Goal: Task Accomplishment & Management: Use online tool/utility

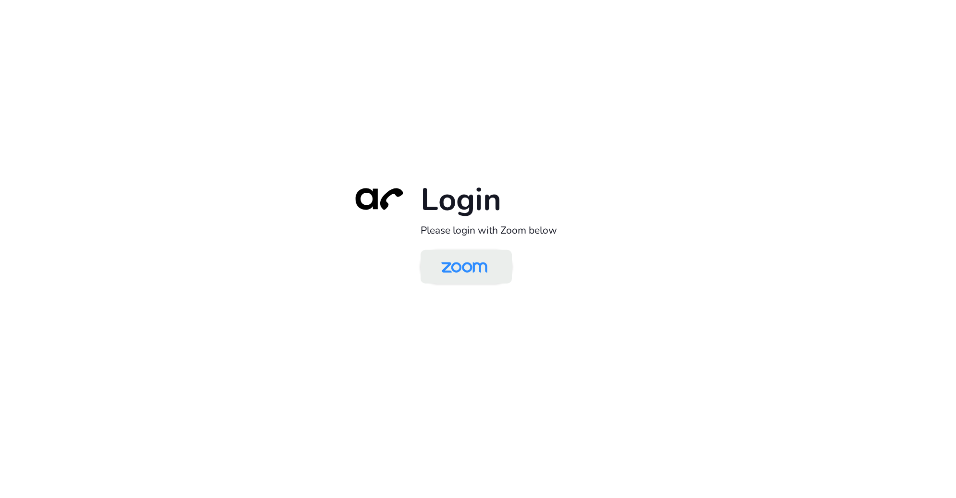
click at [449, 265] on img at bounding box center [464, 267] width 66 height 31
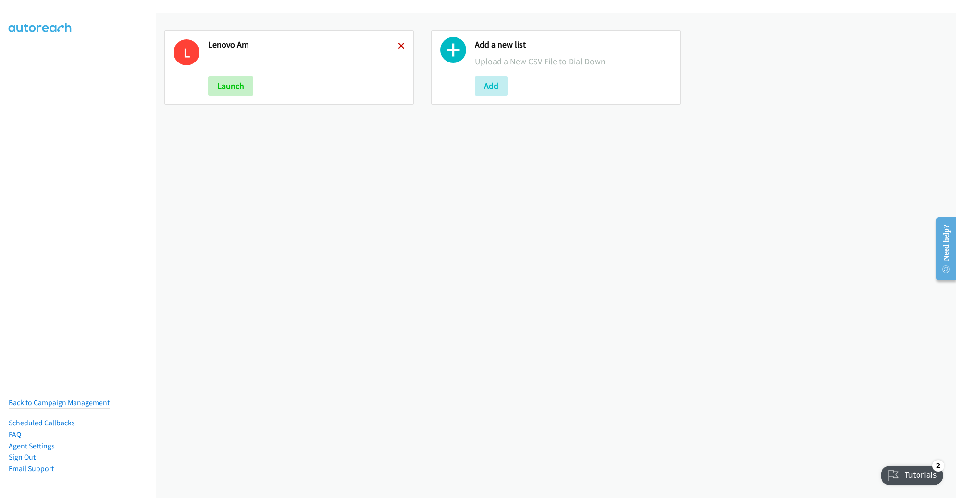
click at [398, 44] on icon at bounding box center [401, 46] width 7 height 7
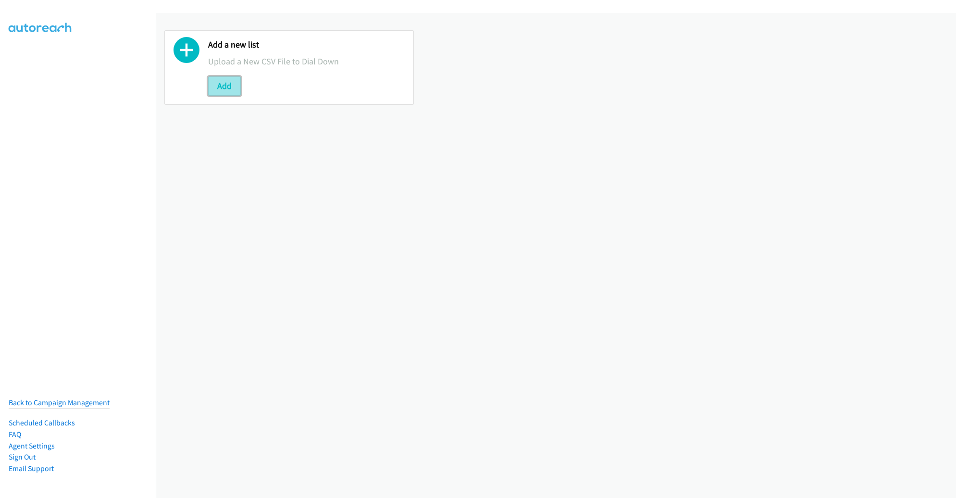
click at [221, 86] on button "Add" at bounding box center [224, 85] width 33 height 19
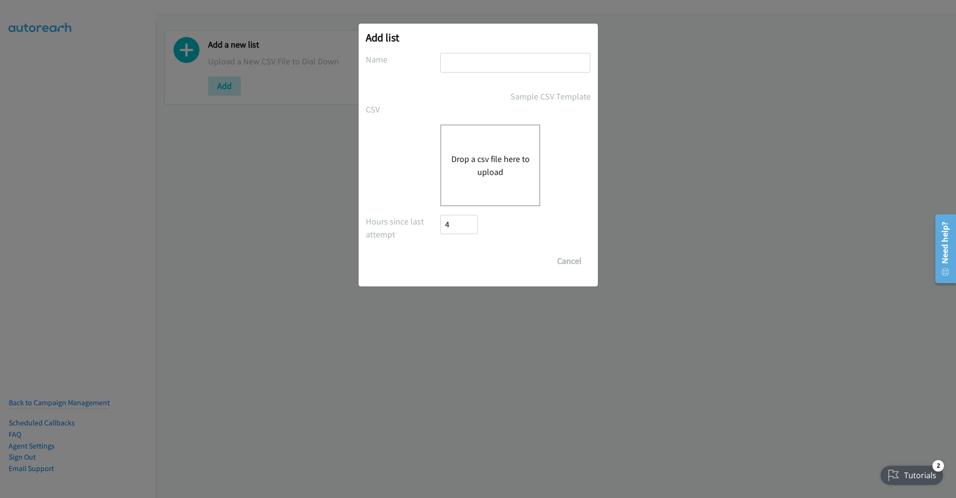
click at [492, 167] on button "Drop a csv file here to upload" at bounding box center [490, 165] width 79 height 26
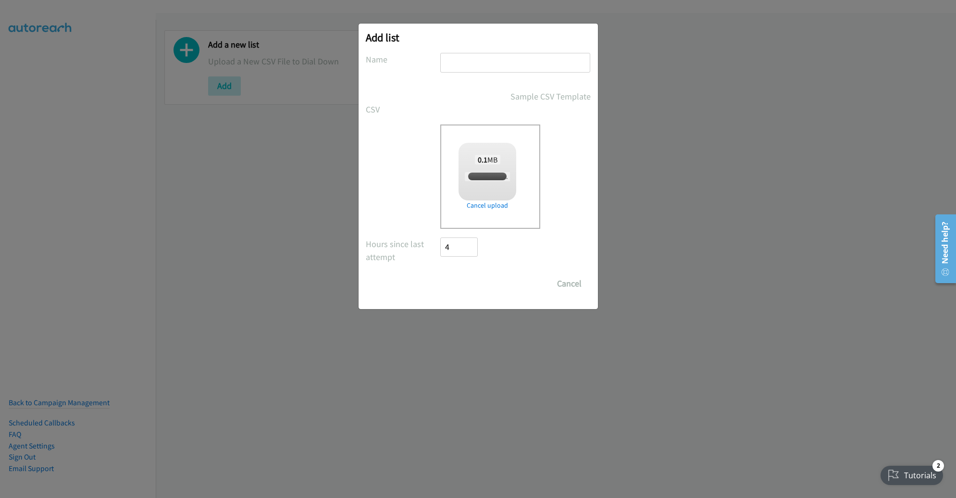
checkbox input "true"
click at [480, 59] on input "text" at bounding box center [515, 63] width 150 height 20
type input "AM"
click at [441, 274] on input "Save List" at bounding box center [466, 283] width 50 height 19
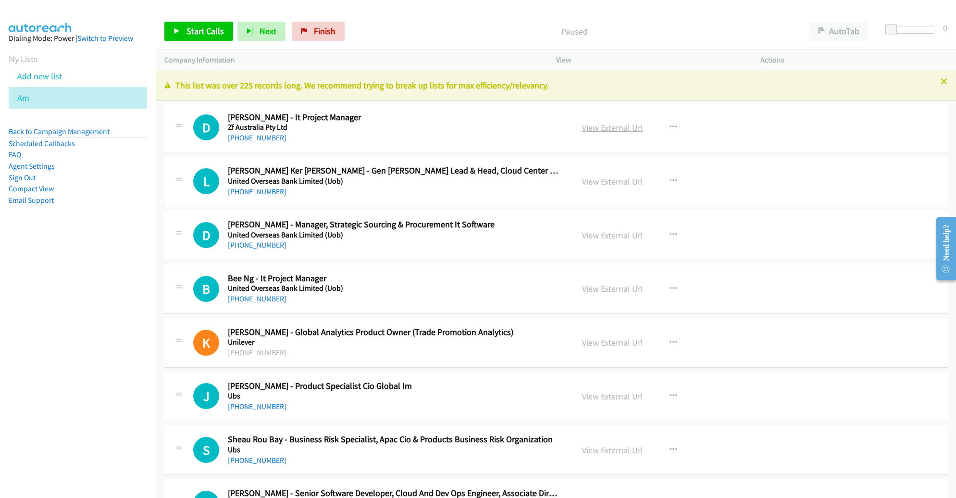
click at [606, 127] on link "View External Url" at bounding box center [612, 127] width 61 height 11
click at [200, 29] on span "Start Calls" at bounding box center [206, 30] width 38 height 11
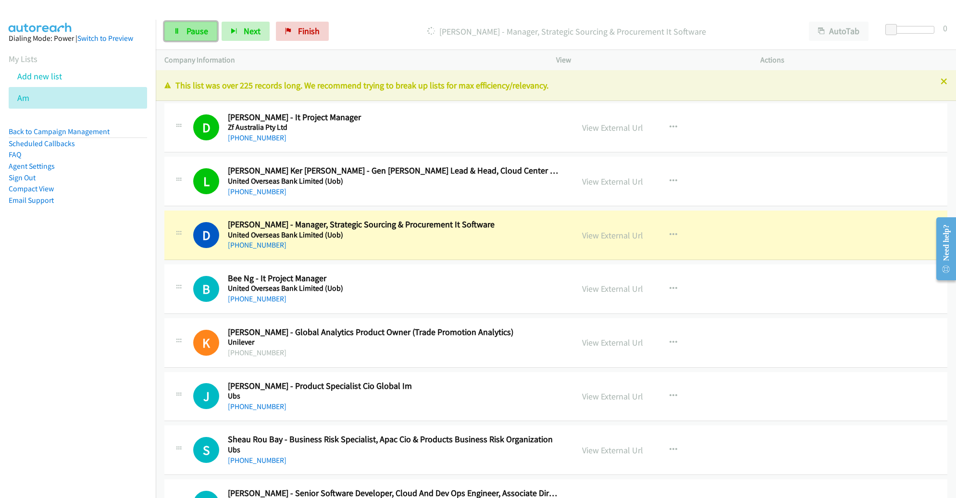
click at [209, 31] on link "Pause" at bounding box center [190, 31] width 53 height 19
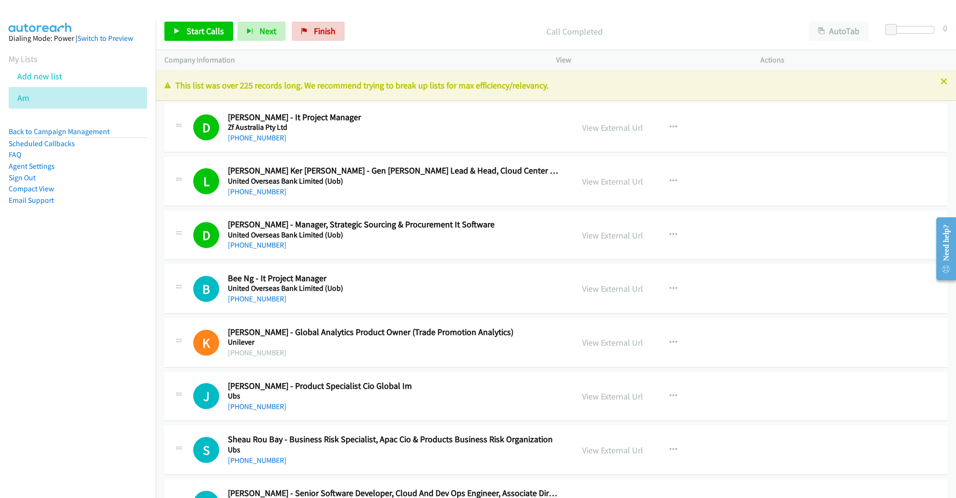
drag, startPoint x: 627, startPoint y: 129, endPoint x: 694, endPoint y: 110, distance: 70.0
click at [601, 129] on link "View External Url" at bounding box center [612, 127] width 61 height 11
click at [606, 180] on link "View External Url" at bounding box center [612, 181] width 61 height 11
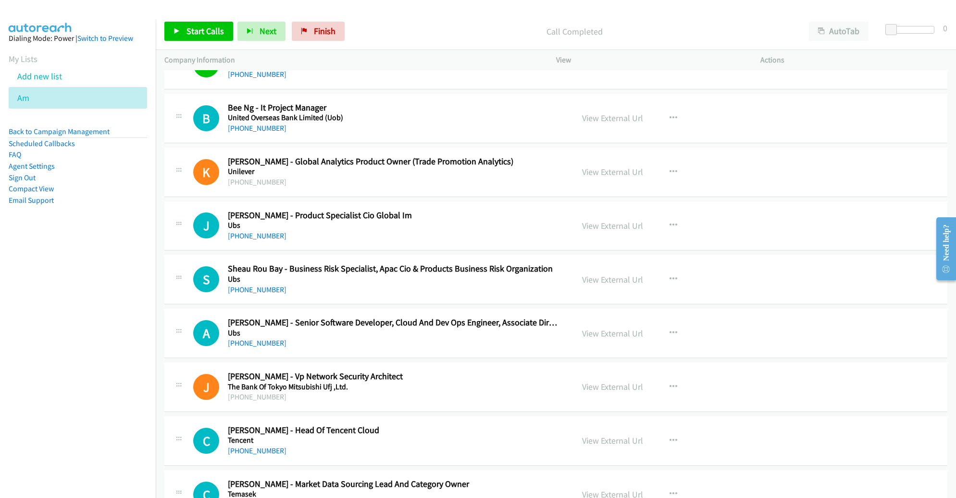
scroll to position [186, 0]
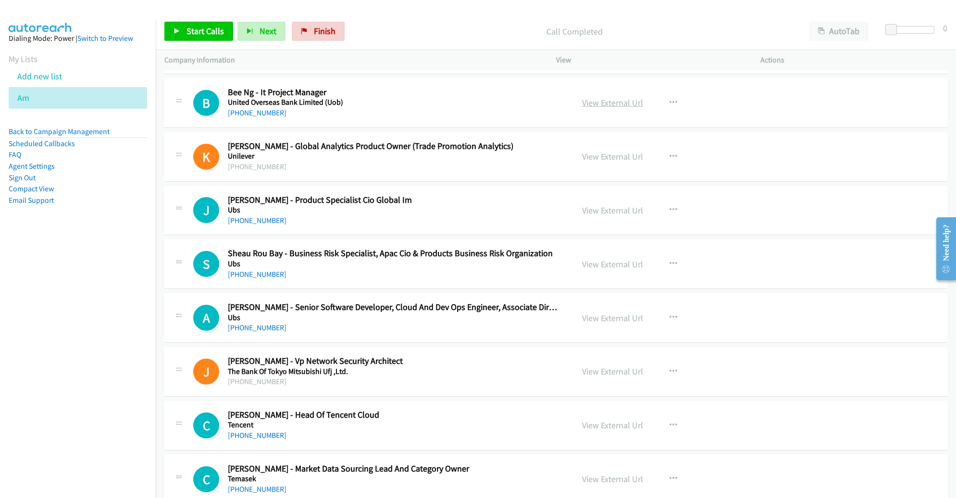
click at [611, 101] on link "View External Url" at bounding box center [612, 102] width 61 height 11
click at [50, 80] on link "Add new list" at bounding box center [39, 76] width 45 height 11
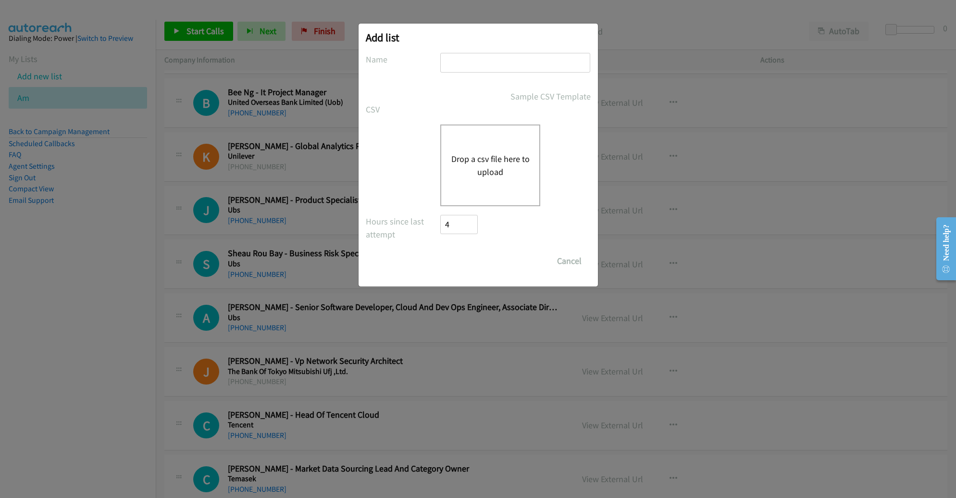
click at [493, 156] on button "Drop a csv file here to upload" at bounding box center [490, 165] width 79 height 26
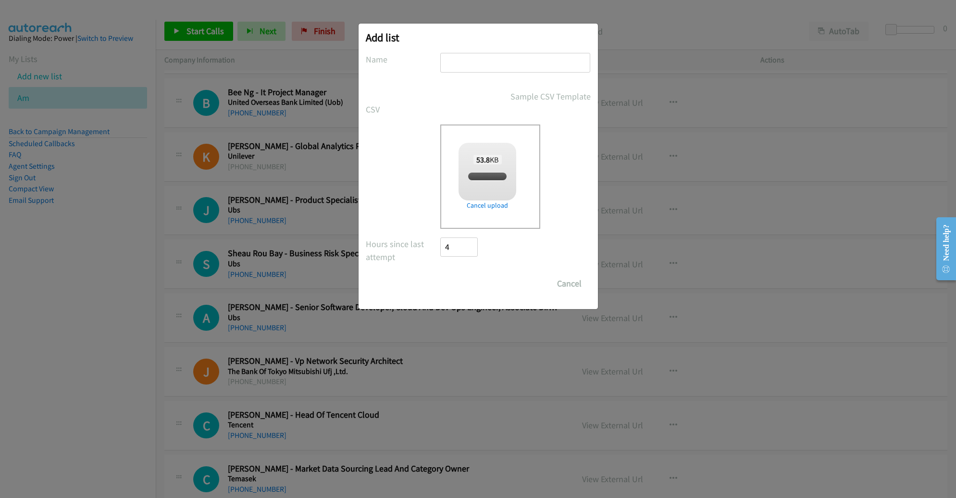
click at [525, 62] on input "text" at bounding box center [515, 63] width 150 height 20
checkbox input "true"
type input "LENOVO MY"
click at [441, 274] on input "Save List" at bounding box center [466, 283] width 50 height 19
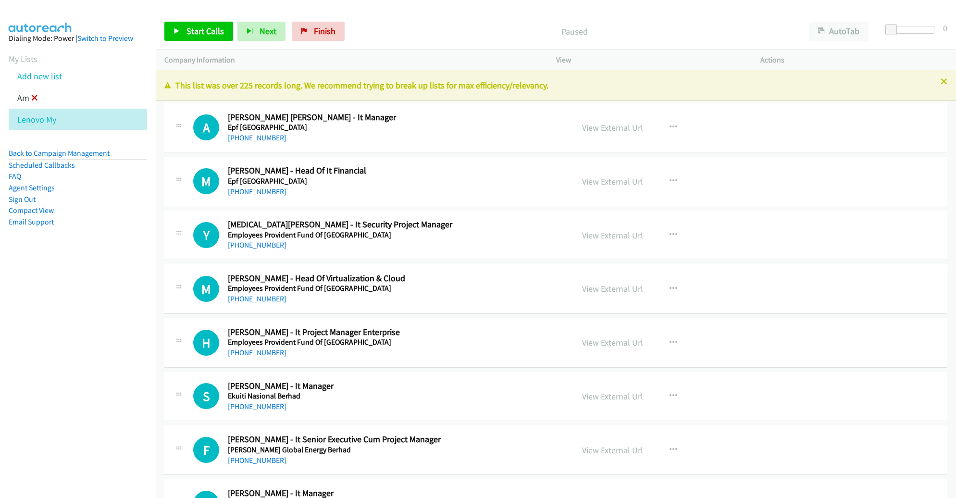
click at [34, 96] on icon at bounding box center [34, 98] width 7 height 7
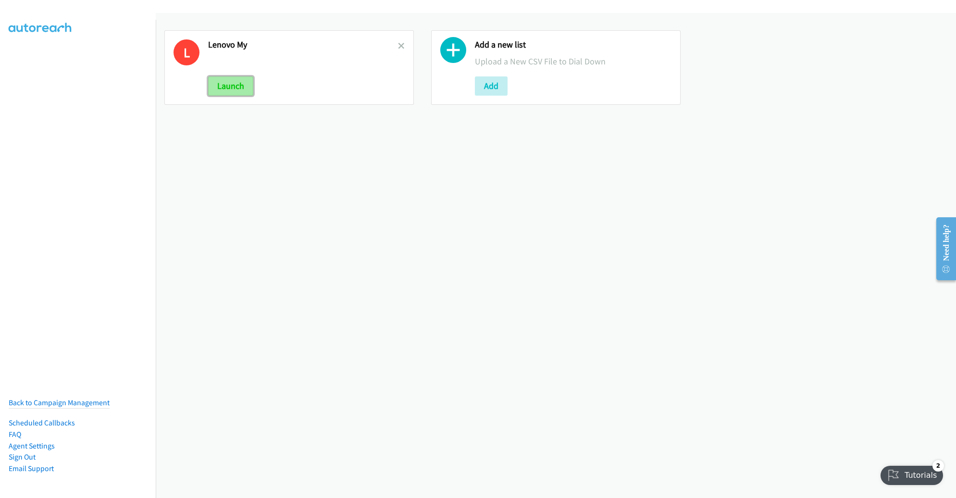
click at [228, 86] on button "Launch" at bounding box center [230, 85] width 45 height 19
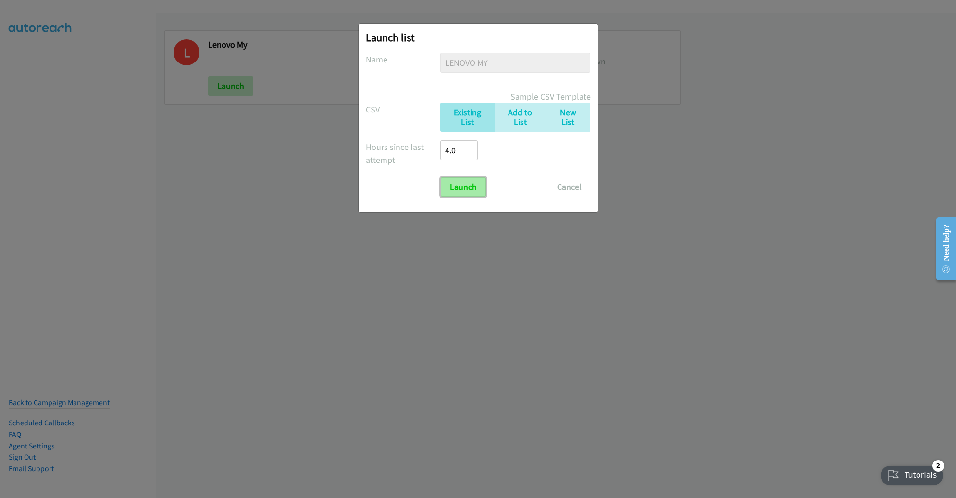
click at [465, 180] on input "Launch" at bounding box center [463, 186] width 45 height 19
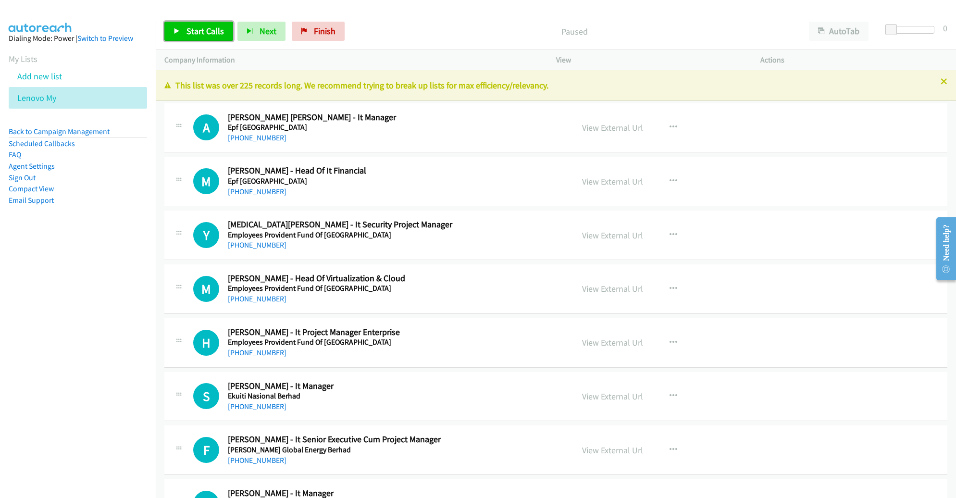
click at [206, 34] on span "Start Calls" at bounding box center [206, 30] width 38 height 11
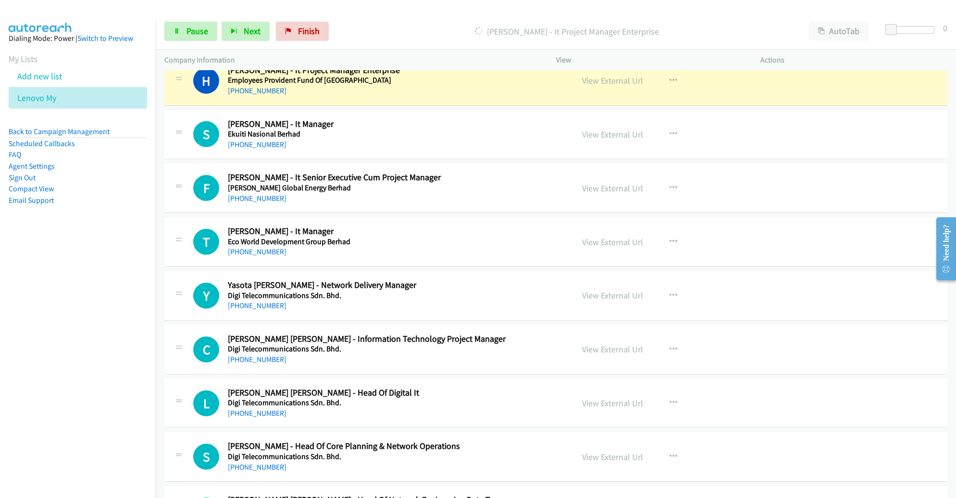
scroll to position [247, 0]
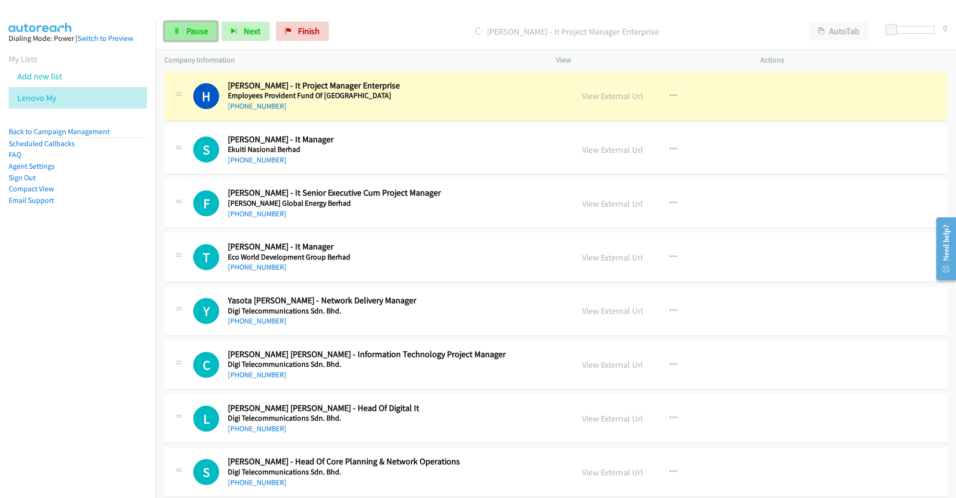
click at [195, 22] on link "Pause" at bounding box center [190, 31] width 53 height 19
click at [194, 25] on span "Start Calls" at bounding box center [206, 30] width 38 height 11
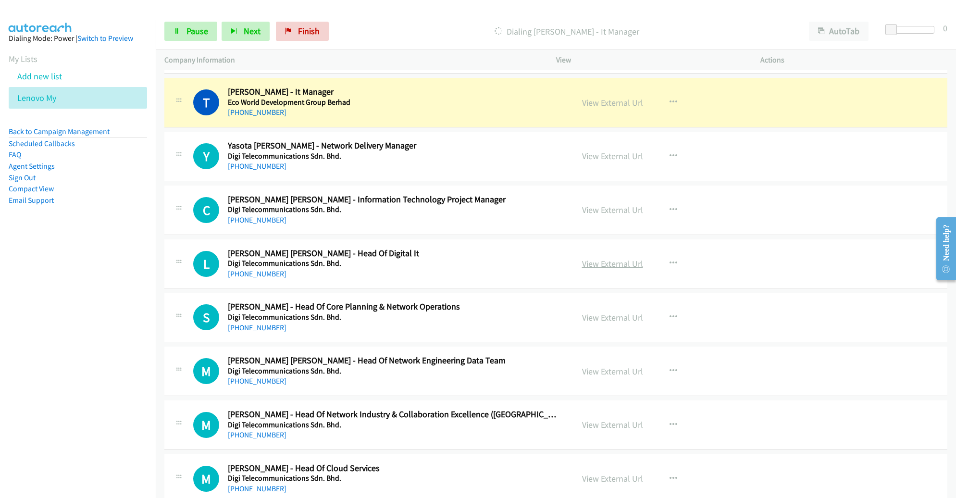
scroll to position [404, 0]
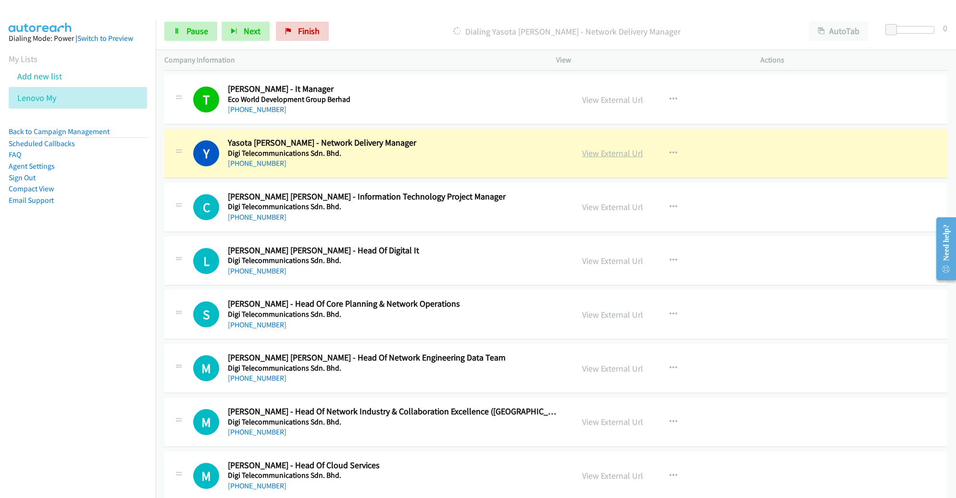
click at [594, 155] on link "View External Url" at bounding box center [612, 153] width 61 height 11
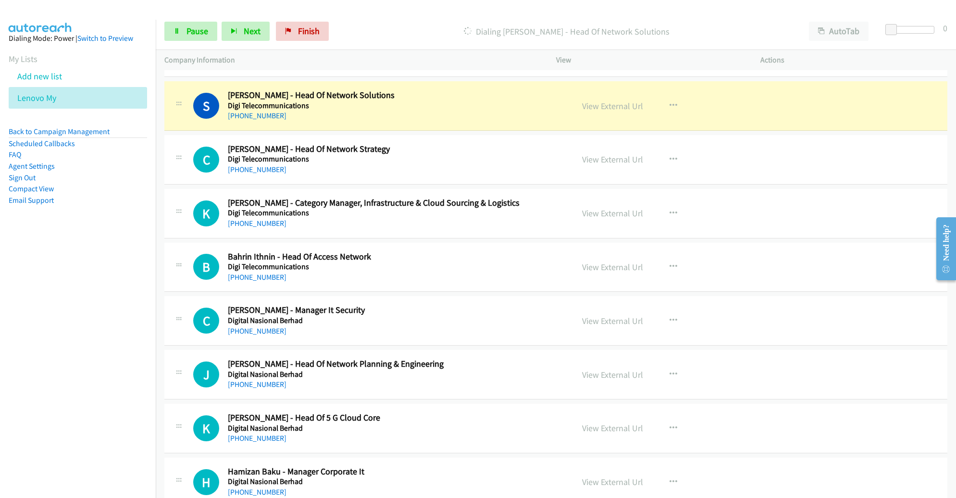
scroll to position [989, 0]
click at [603, 103] on link "View External Url" at bounding box center [612, 106] width 61 height 11
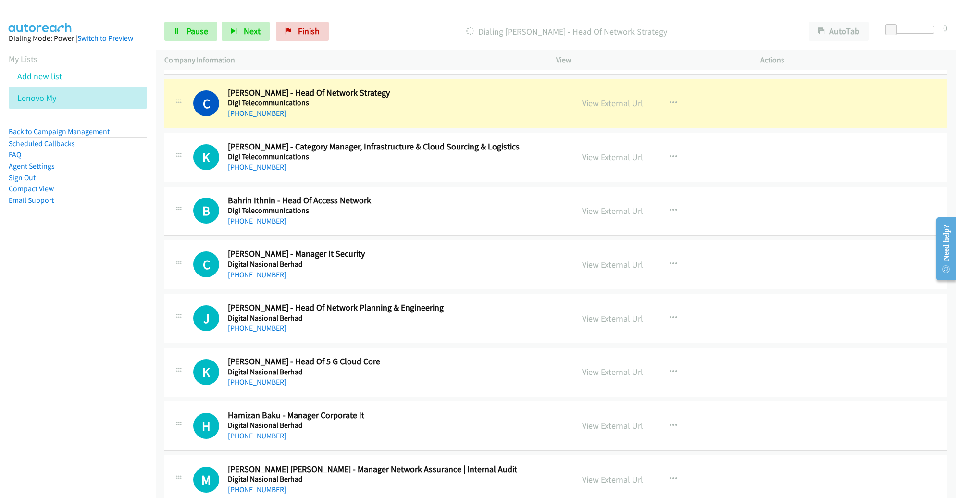
scroll to position [1046, 0]
click at [614, 99] on link "View External Url" at bounding box center [612, 102] width 61 height 11
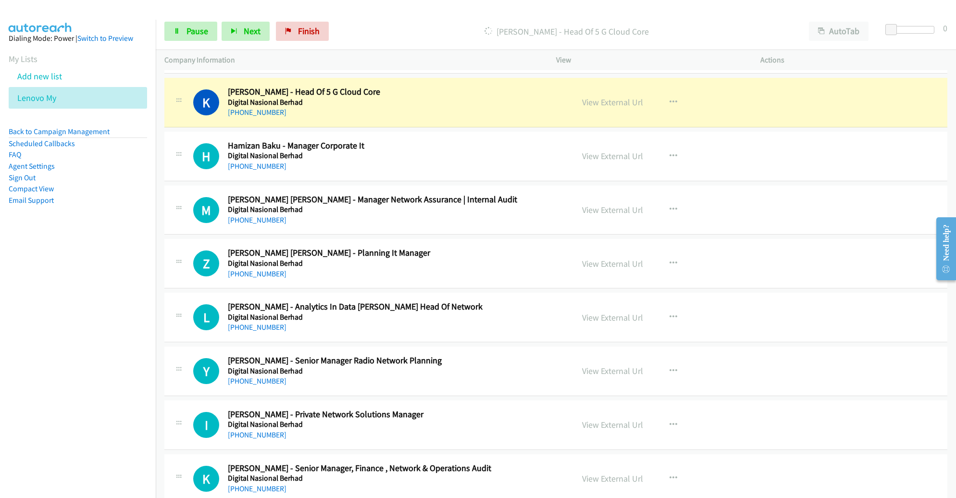
scroll to position [1318, 0]
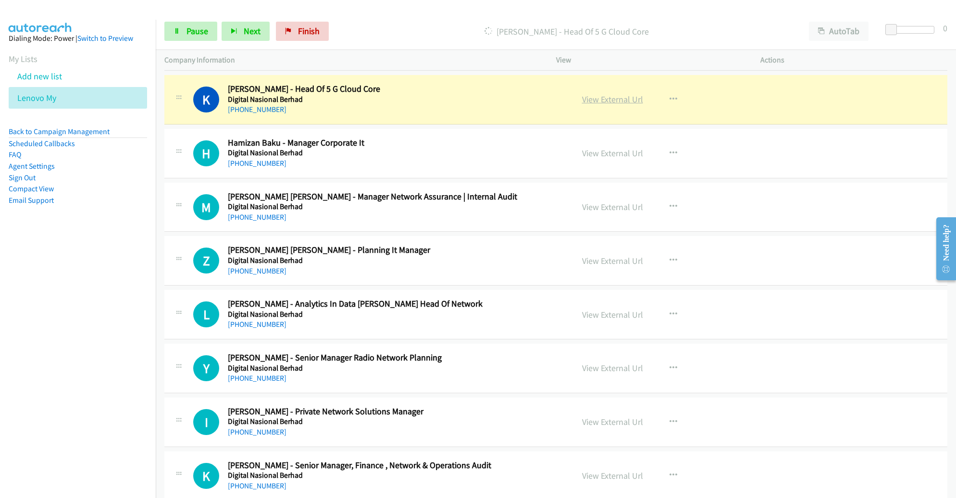
click at [604, 98] on link "View External Url" at bounding box center [612, 99] width 61 height 11
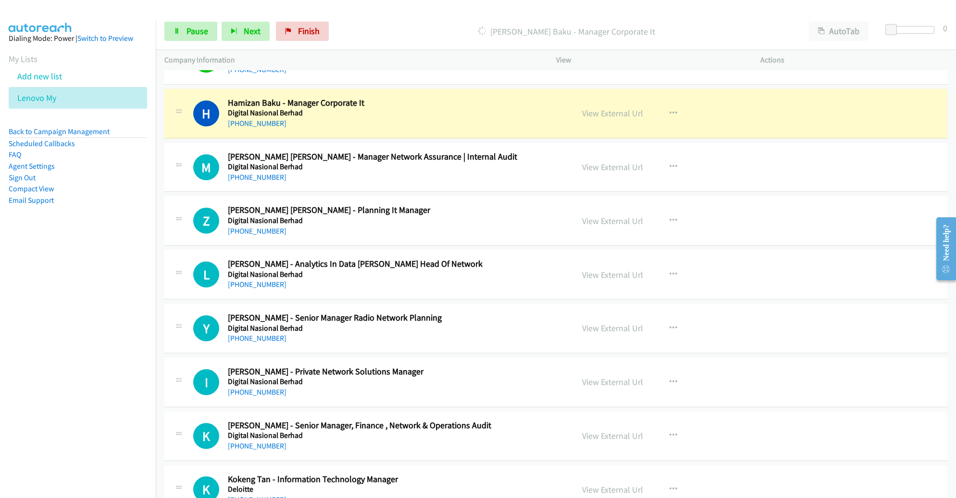
scroll to position [1361, 0]
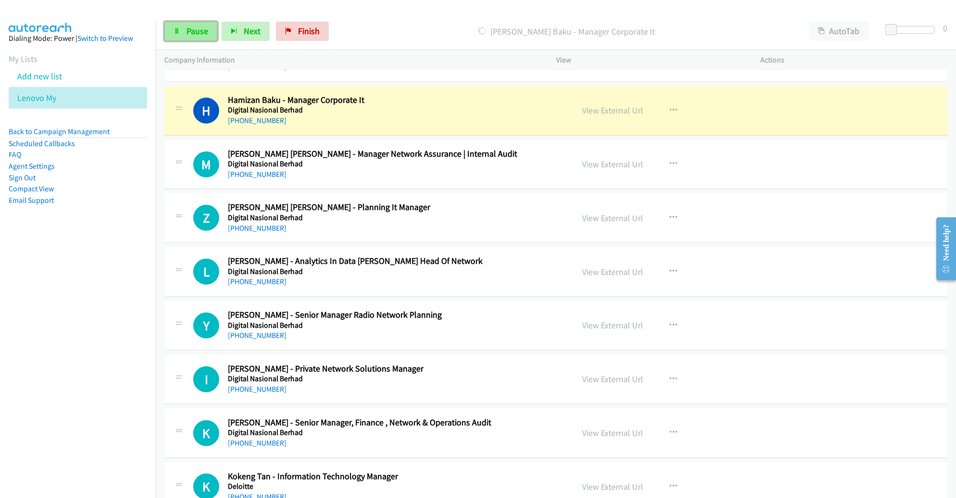
click at [198, 22] on link "Pause" at bounding box center [190, 31] width 53 height 19
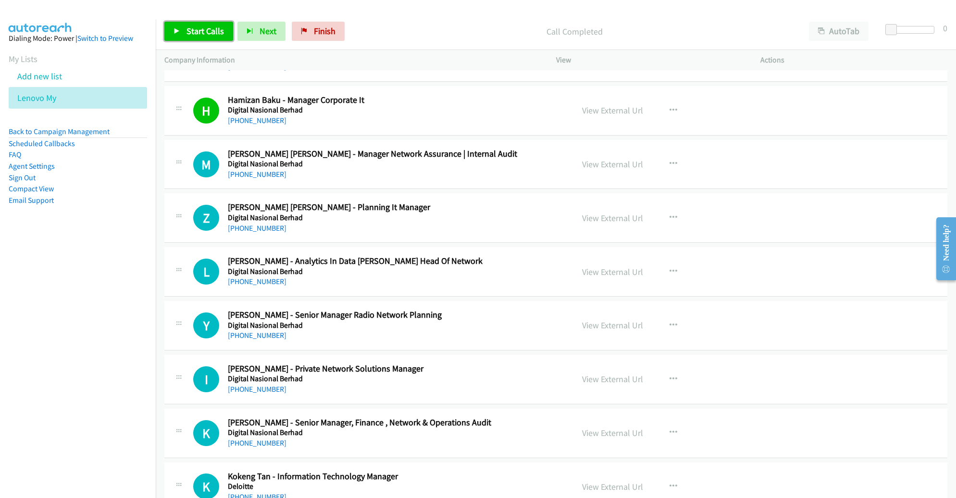
click at [203, 31] on span "Start Calls" at bounding box center [206, 30] width 38 height 11
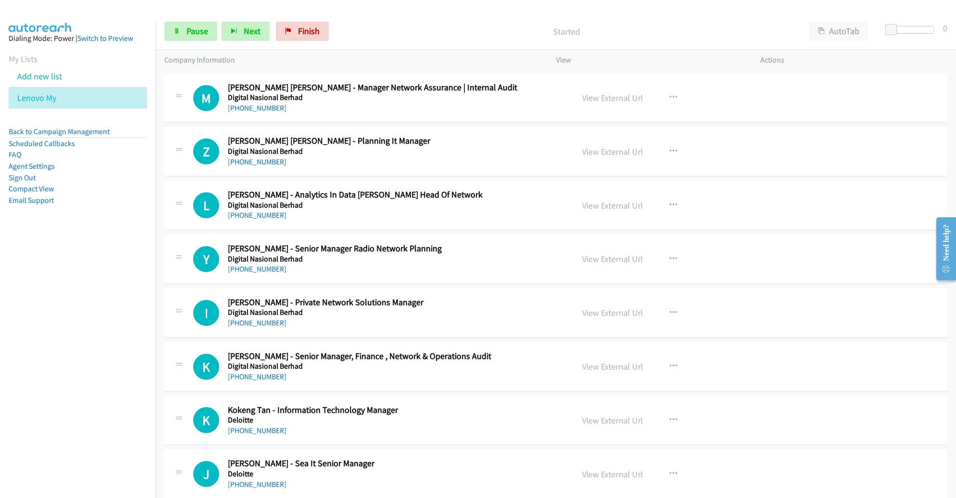
scroll to position [1429, 0]
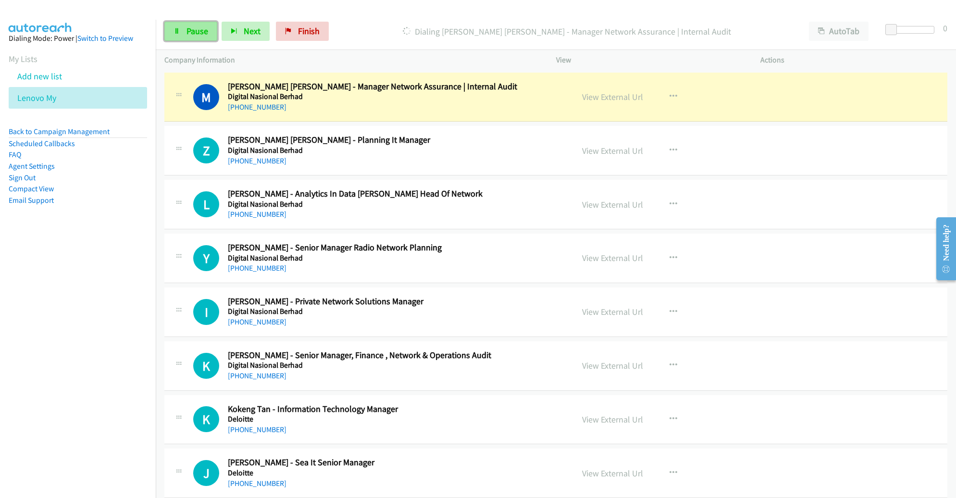
click at [206, 33] on span "Pause" at bounding box center [198, 30] width 22 height 11
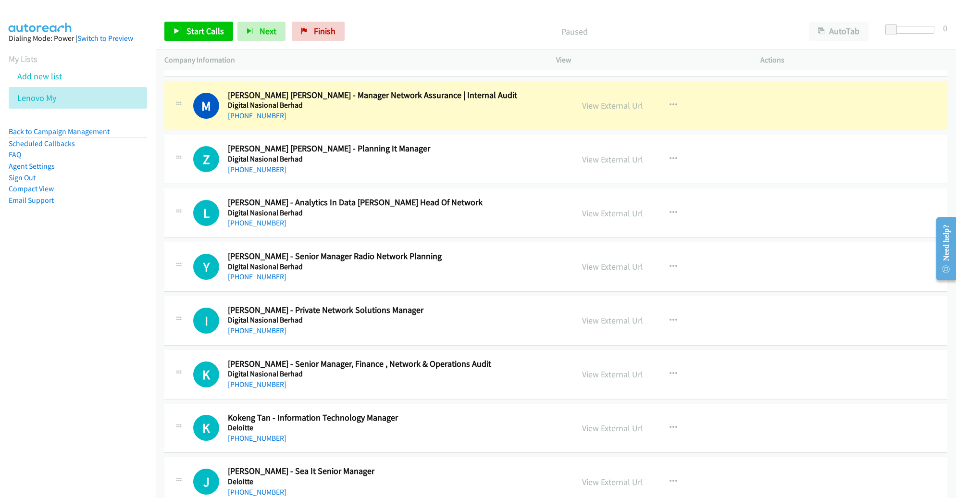
scroll to position [1423, 0]
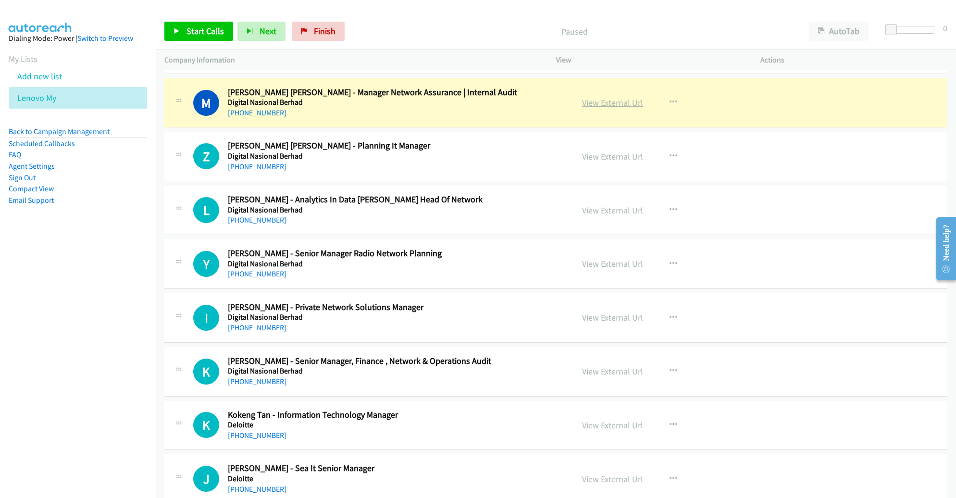
click at [628, 97] on link "View External Url" at bounding box center [612, 102] width 61 height 11
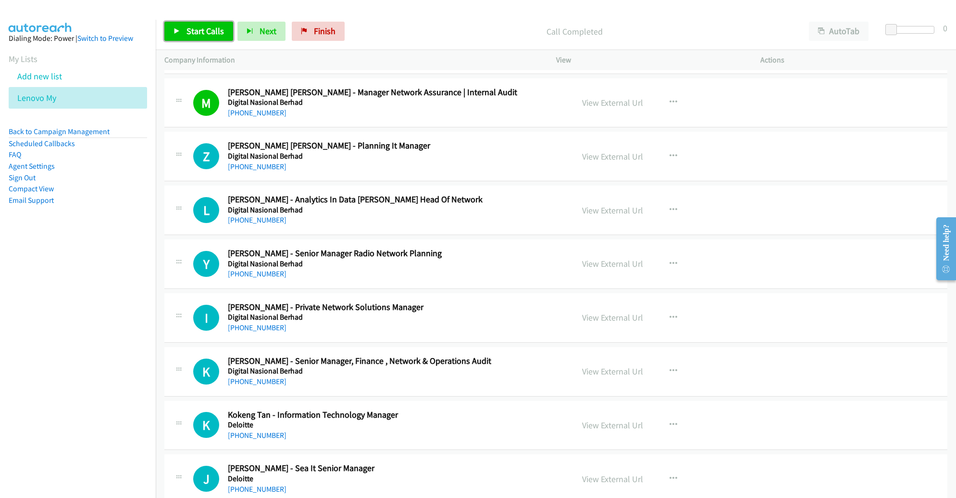
click at [211, 34] on span "Start Calls" at bounding box center [206, 30] width 38 height 11
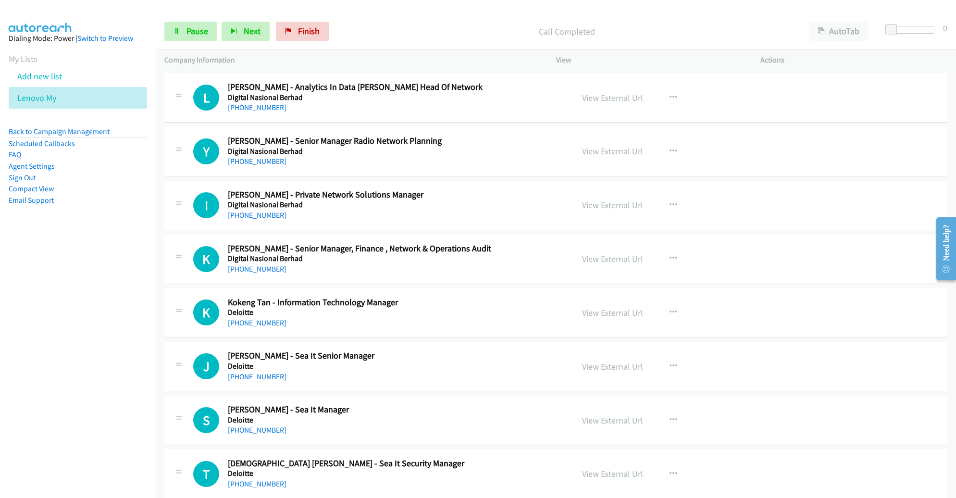
scroll to position [1535, 0]
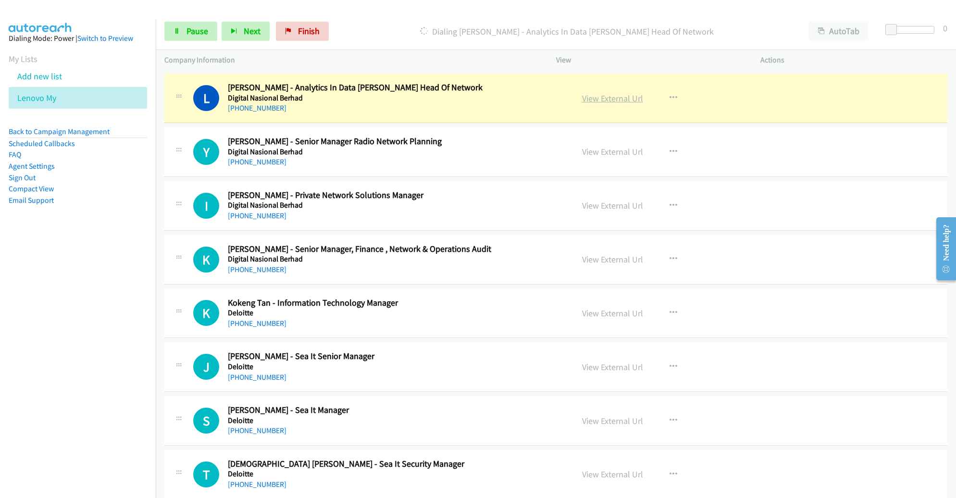
click at [596, 96] on link "View External Url" at bounding box center [612, 98] width 61 height 11
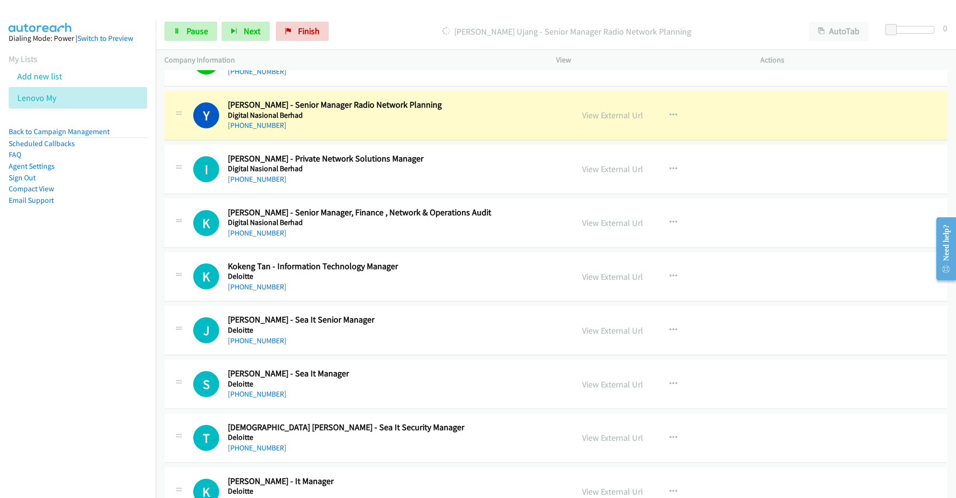
scroll to position [1572, 0]
click at [615, 109] on link "View External Url" at bounding box center [612, 114] width 61 height 11
click at [190, 32] on span "Pause" at bounding box center [198, 30] width 22 height 11
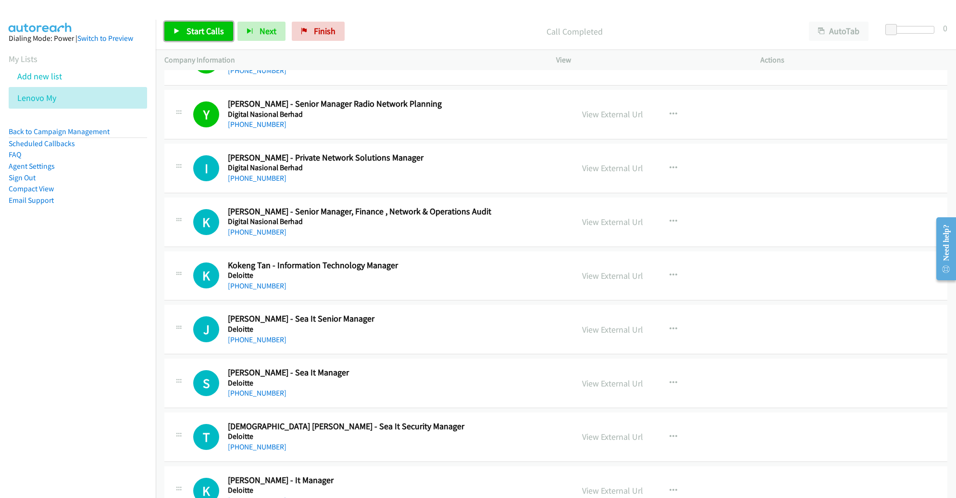
click at [201, 29] on span "Start Calls" at bounding box center [206, 30] width 38 height 11
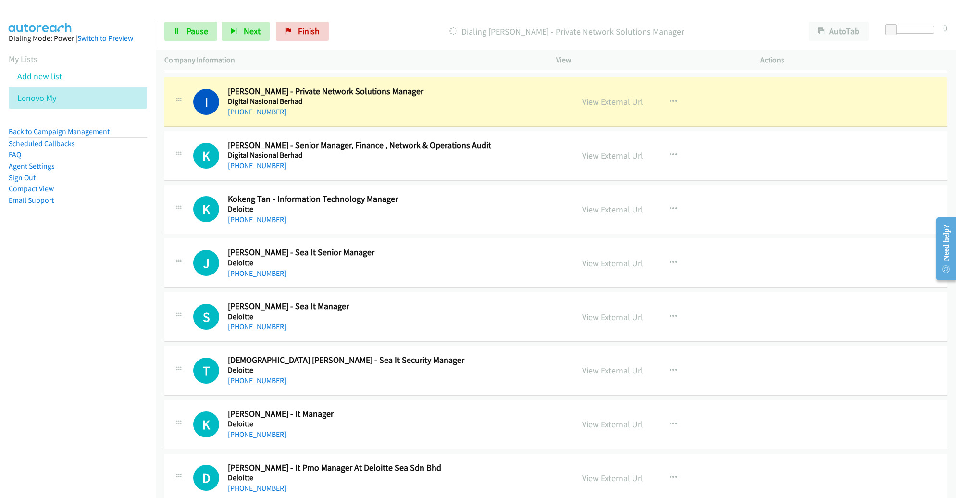
scroll to position [1638, 0]
click at [614, 101] on link "View External Url" at bounding box center [612, 102] width 61 height 11
click at [180, 25] on link "Pause" at bounding box center [190, 31] width 53 height 19
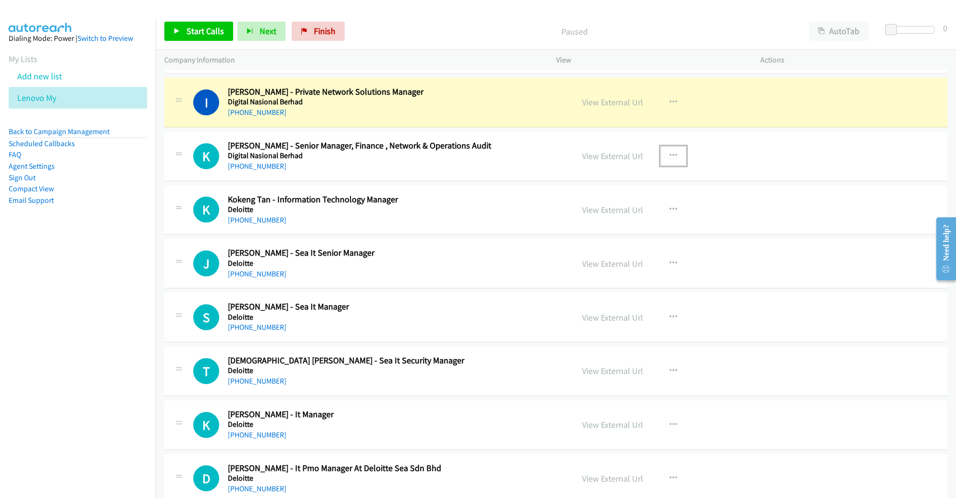
click at [666, 147] on button "button" at bounding box center [674, 155] width 26 height 19
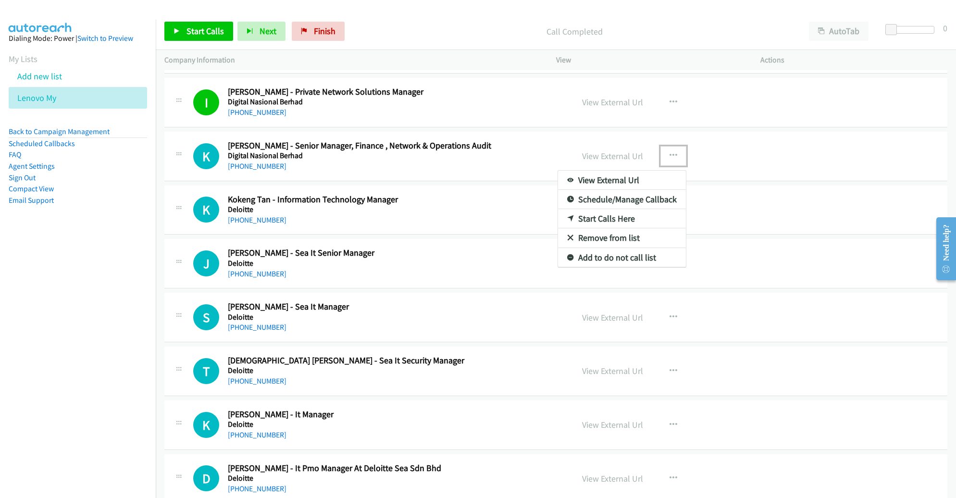
click at [606, 230] on link "Remove from list" at bounding box center [622, 237] width 128 height 19
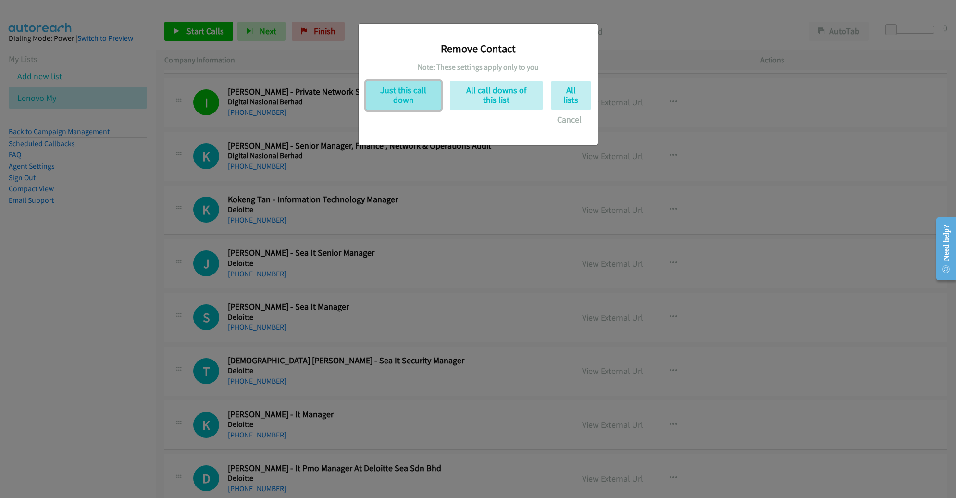
click at [422, 94] on button "Just this call down" at bounding box center [403, 95] width 75 height 29
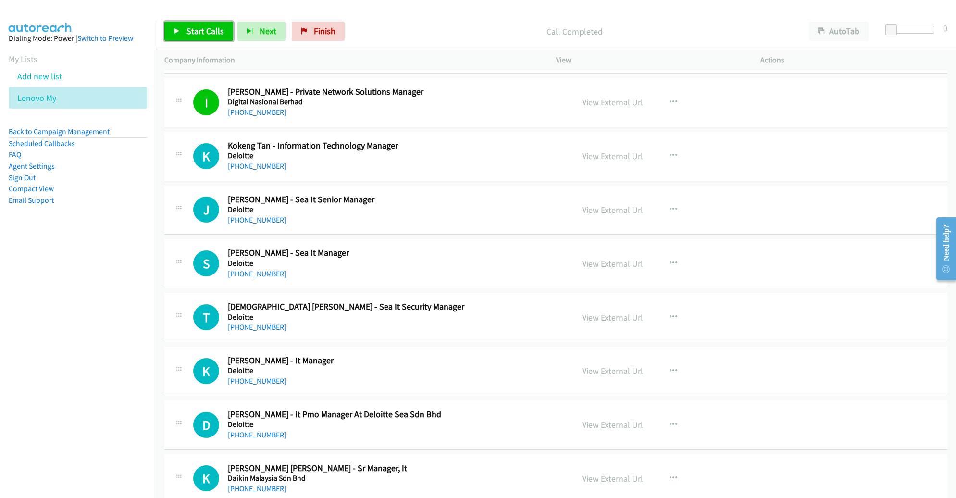
click at [188, 23] on link "Start Calls" at bounding box center [198, 31] width 69 height 19
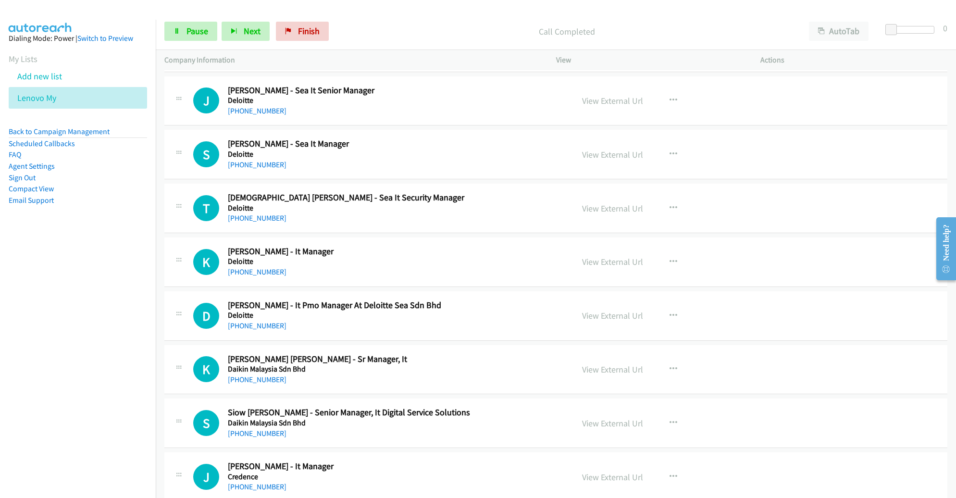
scroll to position [1745, 0]
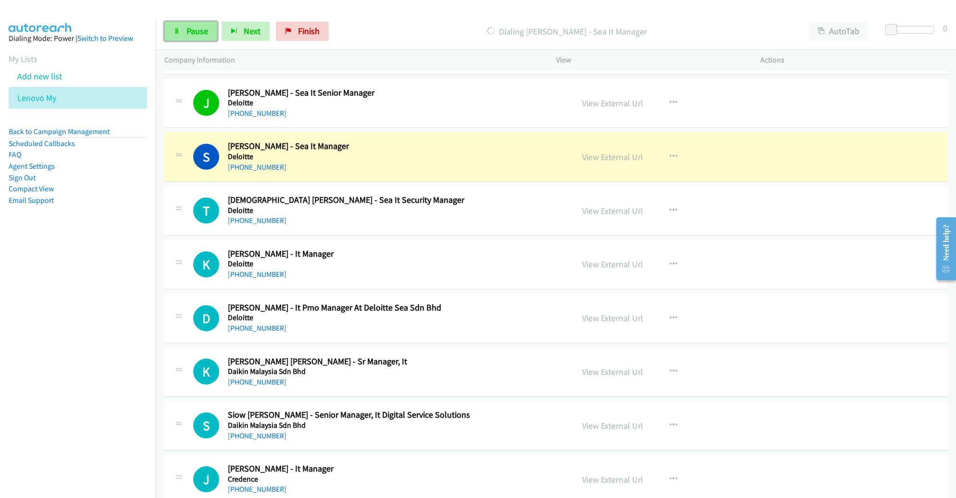
click at [197, 33] on span "Pause" at bounding box center [198, 30] width 22 height 11
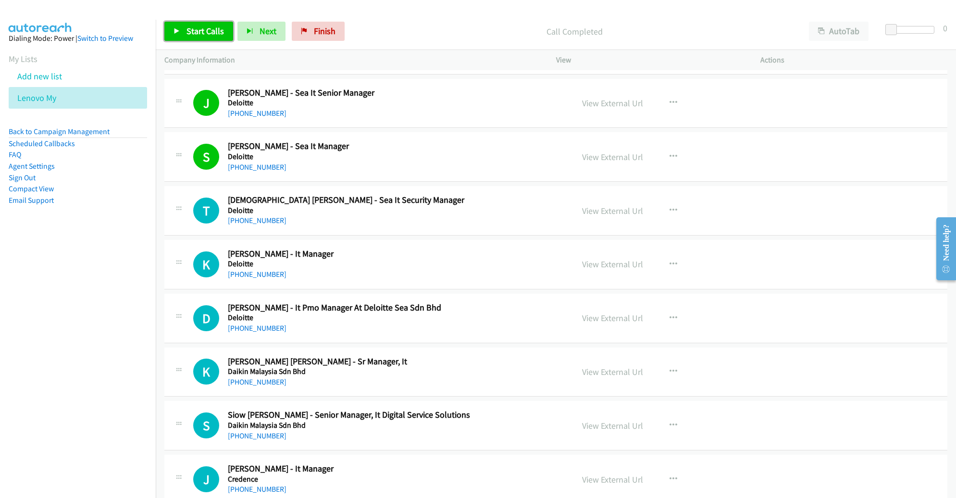
click at [200, 35] on span "Start Calls" at bounding box center [206, 30] width 38 height 11
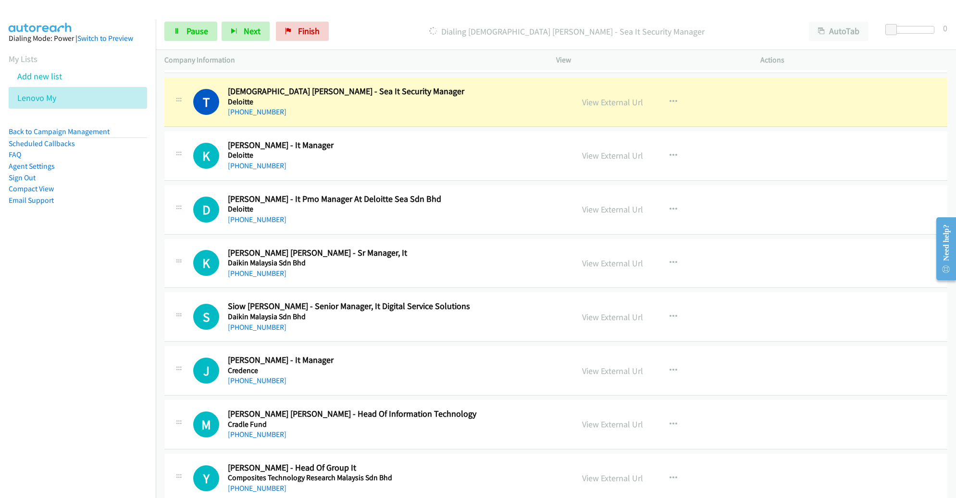
scroll to position [1854, 0]
click at [616, 98] on link "View External Url" at bounding box center [612, 102] width 61 height 11
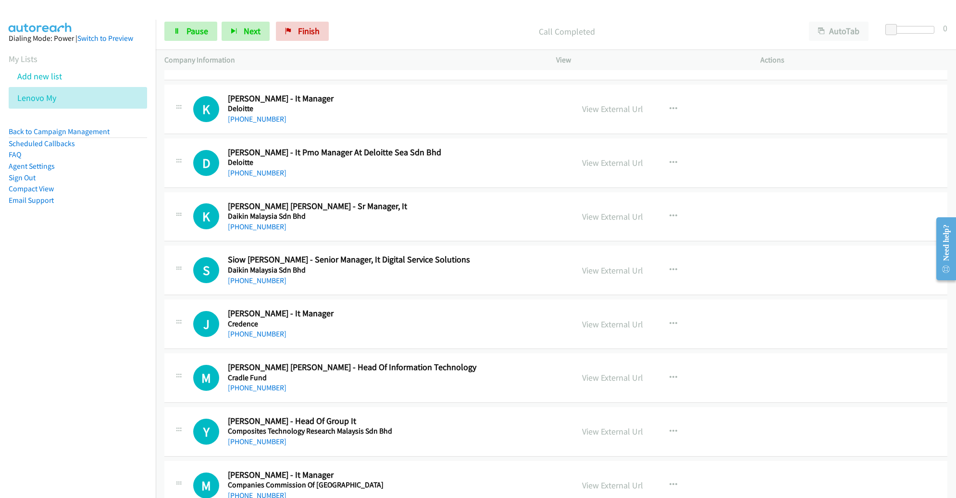
scroll to position [1903, 0]
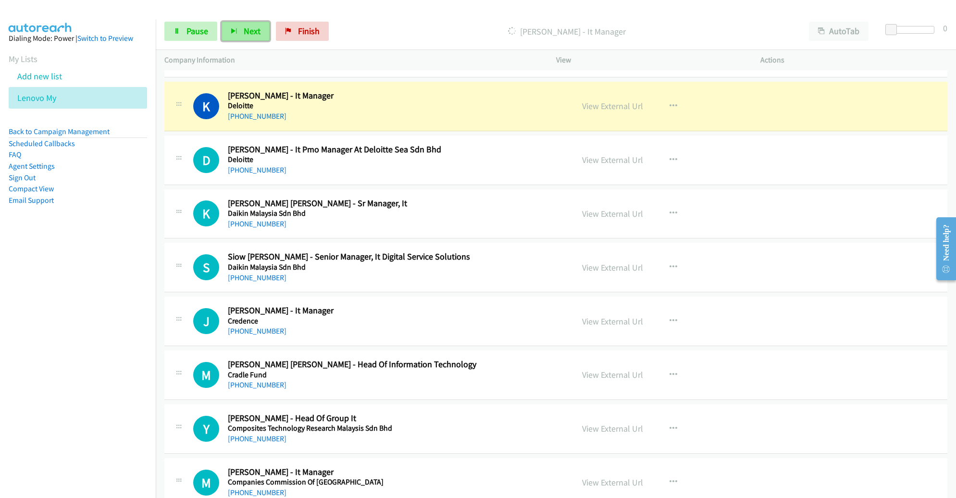
click at [224, 27] on button "Next" at bounding box center [246, 31] width 48 height 19
click at [198, 28] on span "Pause" at bounding box center [198, 30] width 22 height 11
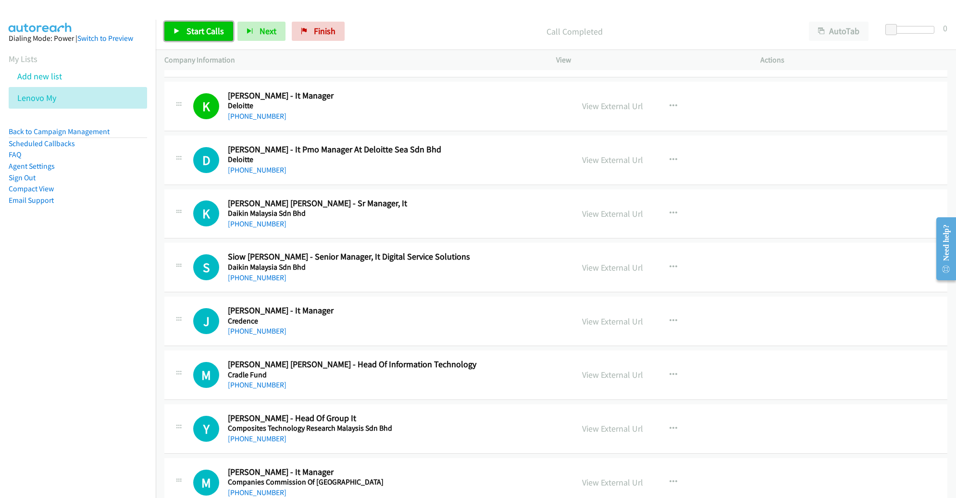
click at [202, 34] on span "Start Calls" at bounding box center [206, 30] width 38 height 11
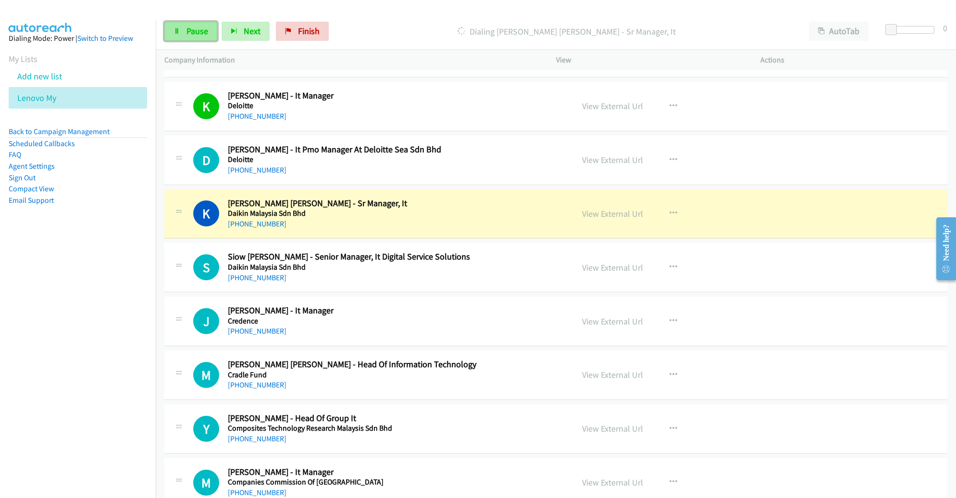
click at [199, 38] on link "Pause" at bounding box center [190, 31] width 53 height 19
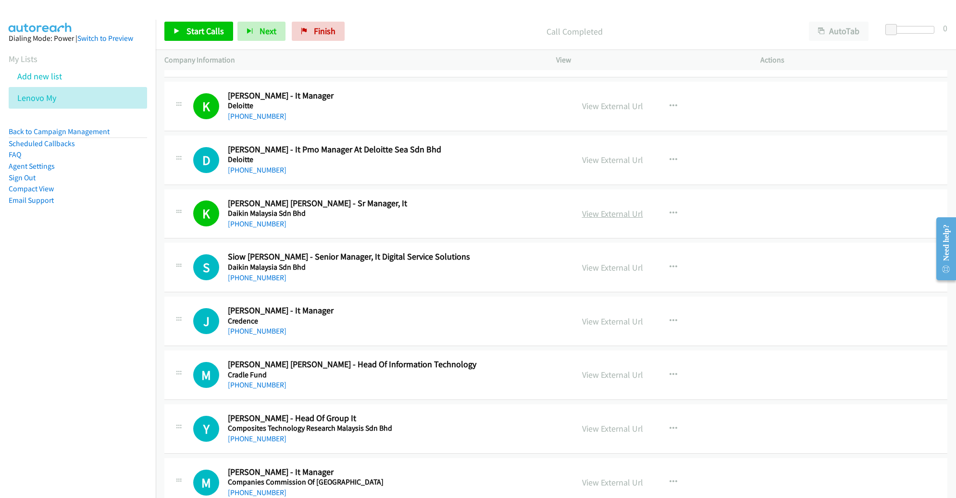
click at [612, 208] on link "View External Url" at bounding box center [612, 213] width 61 height 11
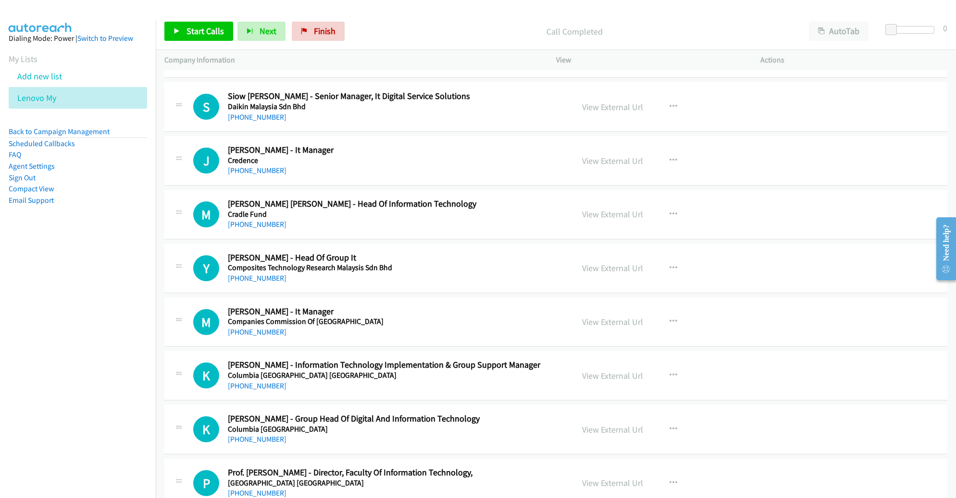
scroll to position [2064, 0]
click at [196, 32] on span "Start Calls" at bounding box center [206, 30] width 38 height 11
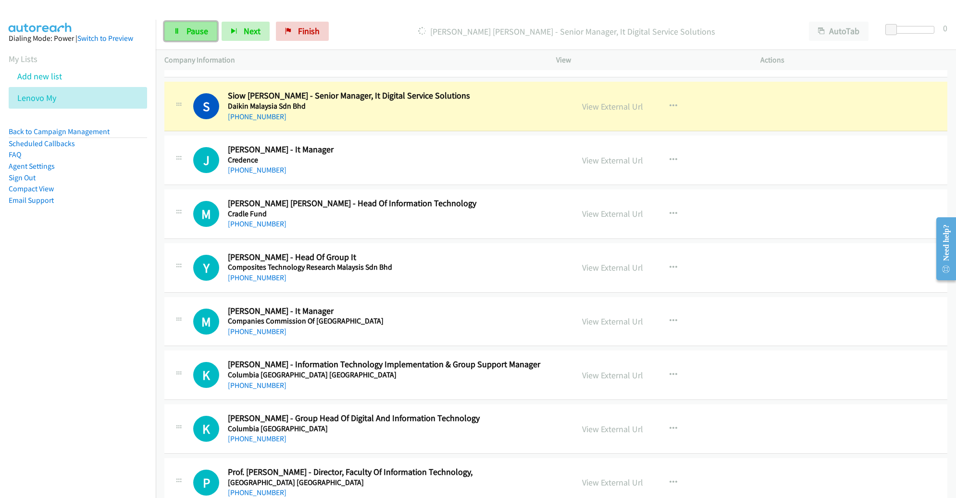
click at [187, 25] on span "Pause" at bounding box center [198, 30] width 22 height 11
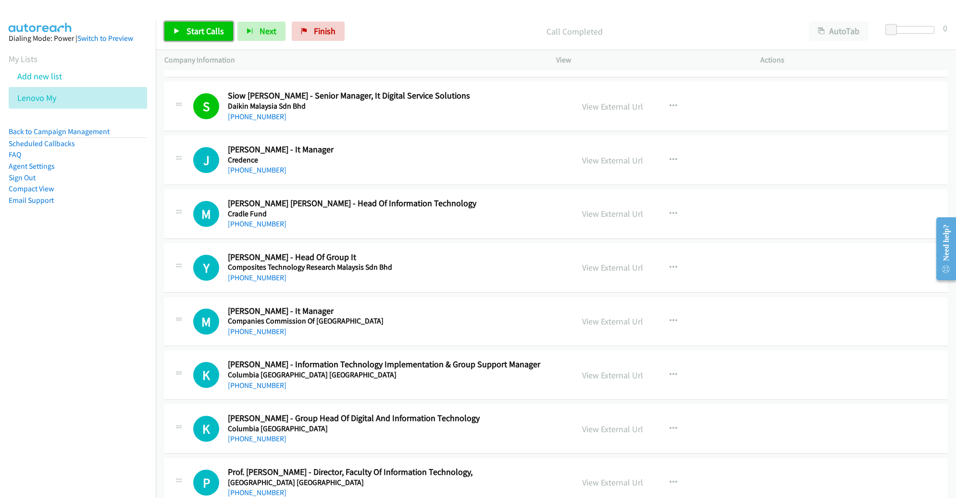
click at [202, 33] on span "Start Calls" at bounding box center [206, 30] width 38 height 11
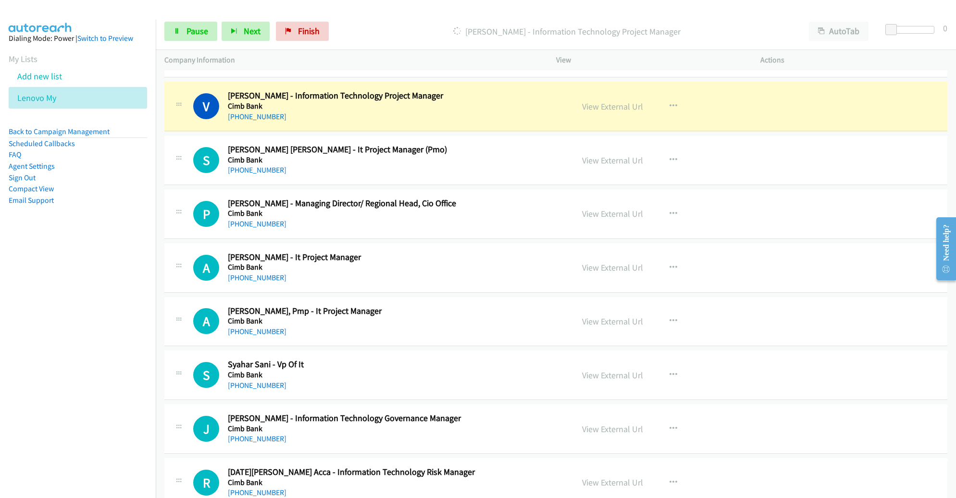
scroll to position [2656, 0]
click at [775, 160] on div "View External Url View External Url Schedule/Manage Callback Start Calls Here R…" at bounding box center [680, 160] width 213 height 32
click at [774, 161] on div "View External Url View External Url Schedule/Manage Callback Start Calls Here R…" at bounding box center [680, 160] width 213 height 32
click at [533, 121] on div "V Callback Scheduled [PERSON_NAME] - Information Technology Project Manager Cim…" at bounding box center [555, 106] width 783 height 50
click at [519, 175] on div "S Callback Scheduled [PERSON_NAME] [PERSON_NAME] - It Project Manager (Pmo) Cim…" at bounding box center [555, 160] width 783 height 50
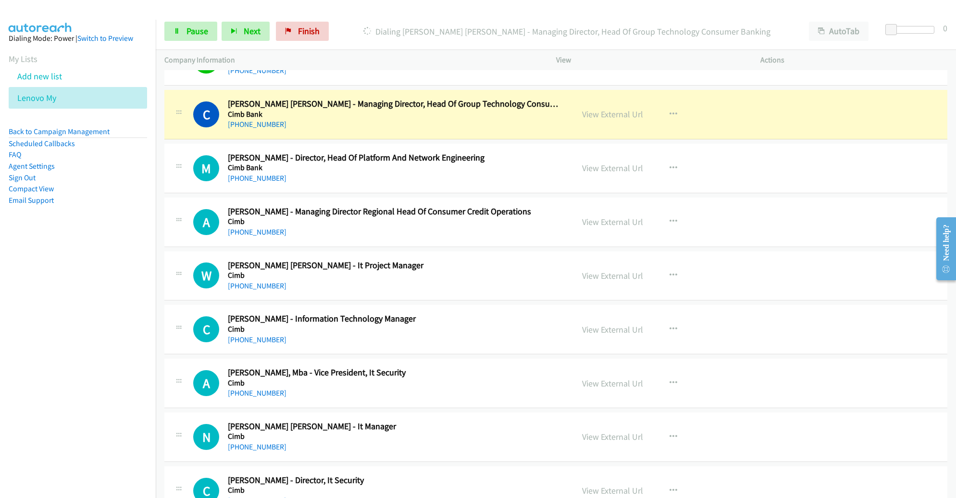
scroll to position [3296, 0]
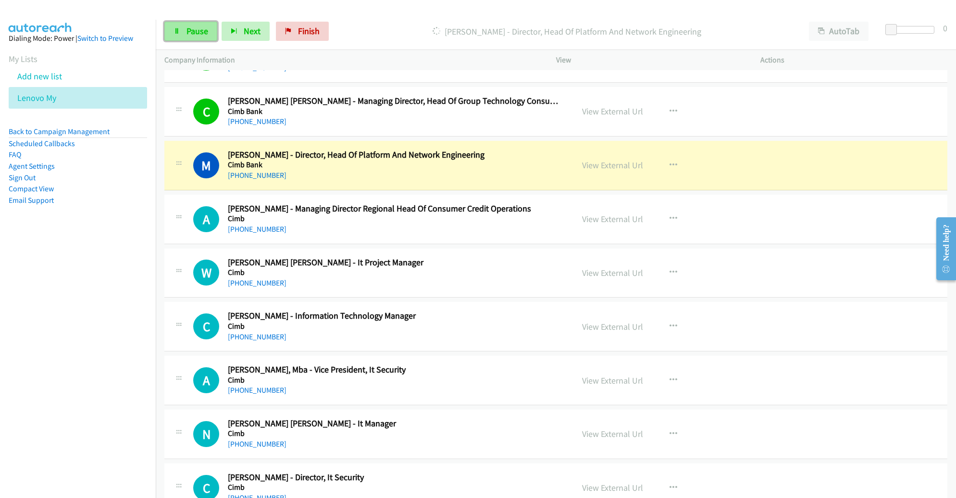
click at [203, 34] on span "Pause" at bounding box center [198, 30] width 22 height 11
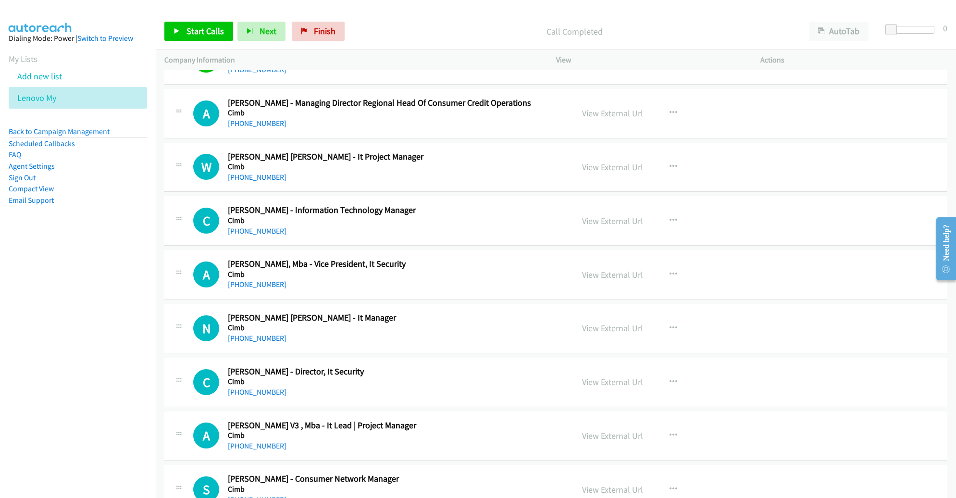
scroll to position [3404, 0]
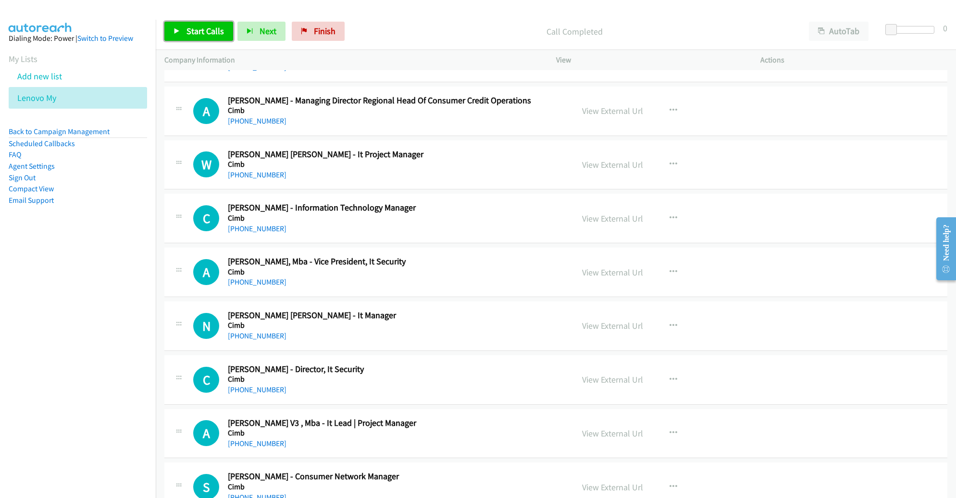
click at [191, 26] on span "Start Calls" at bounding box center [206, 30] width 38 height 11
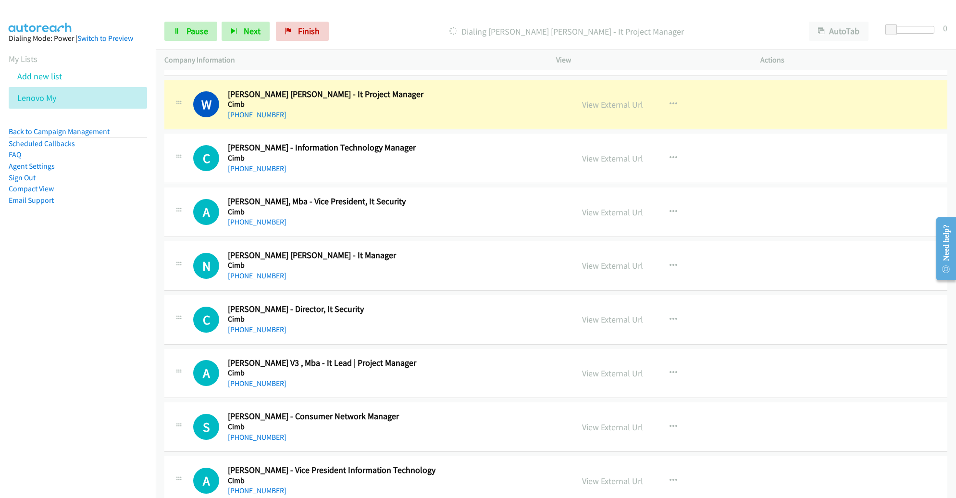
scroll to position [3465, 0]
click at [199, 38] on link "Pause" at bounding box center [190, 31] width 53 height 19
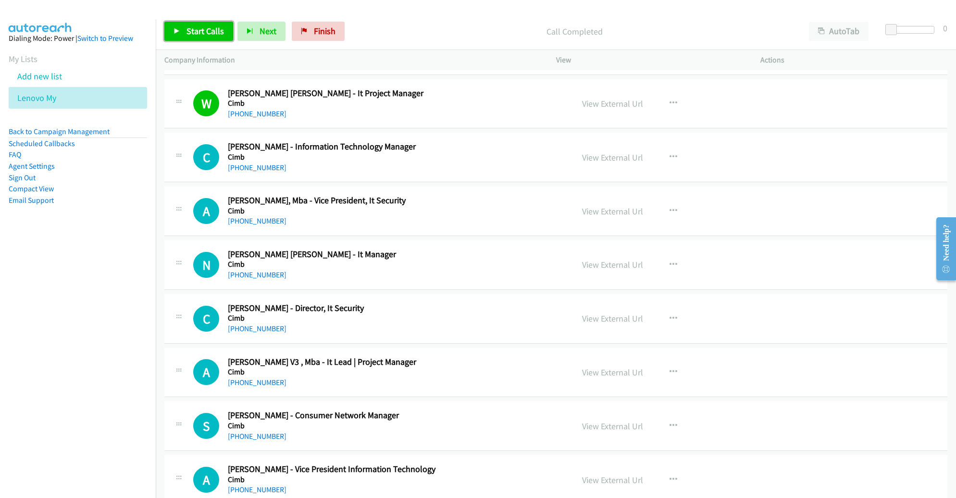
click at [201, 30] on span "Start Calls" at bounding box center [206, 30] width 38 height 11
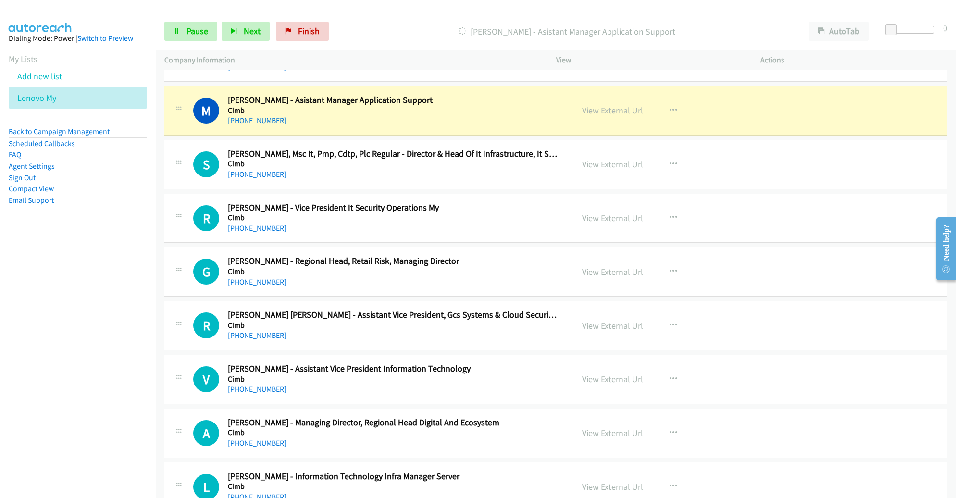
scroll to position [3888, 0]
click at [195, 34] on span "Pause" at bounding box center [198, 30] width 22 height 11
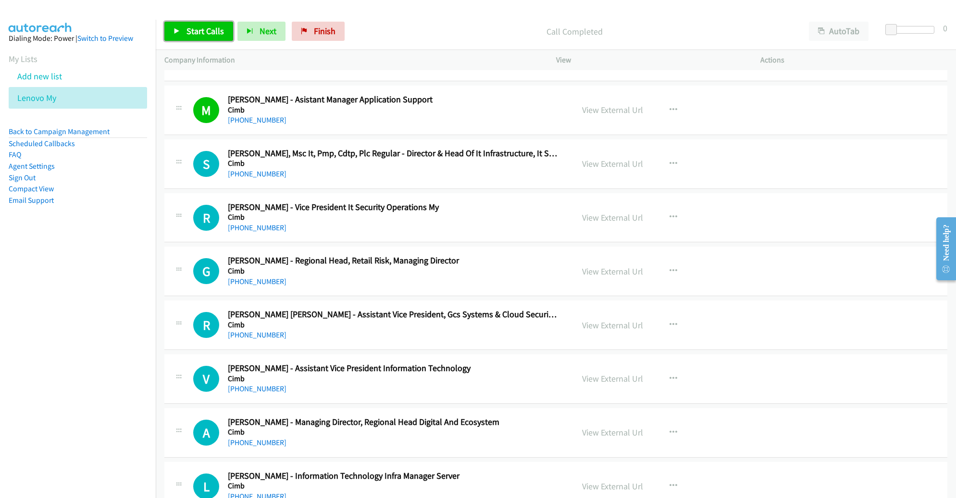
click at [181, 28] on link "Start Calls" at bounding box center [198, 31] width 69 height 19
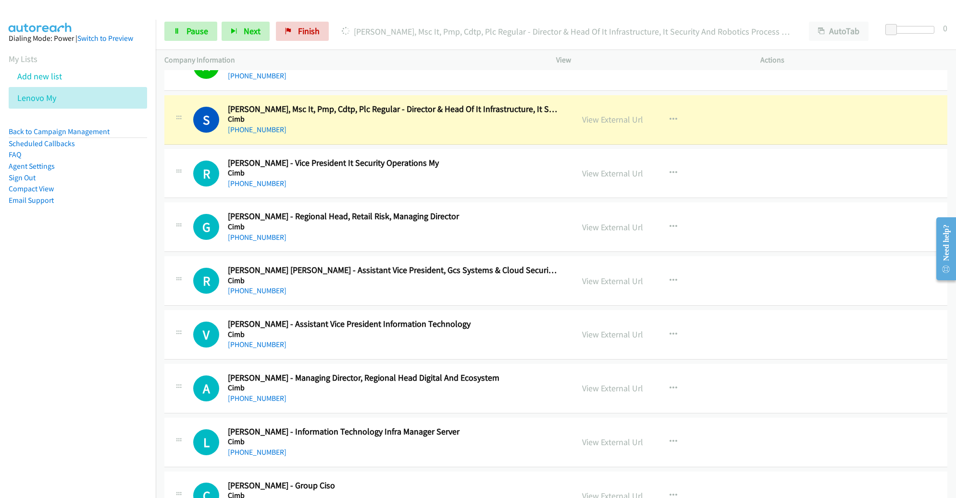
scroll to position [3951, 0]
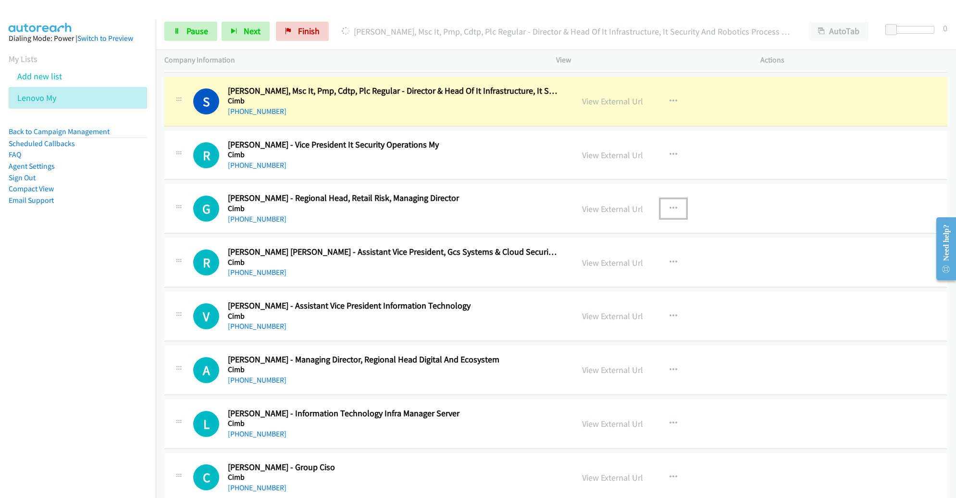
click at [672, 201] on button "button" at bounding box center [674, 208] width 26 height 19
click at [620, 281] on link "Remove from list" at bounding box center [622, 290] width 128 height 19
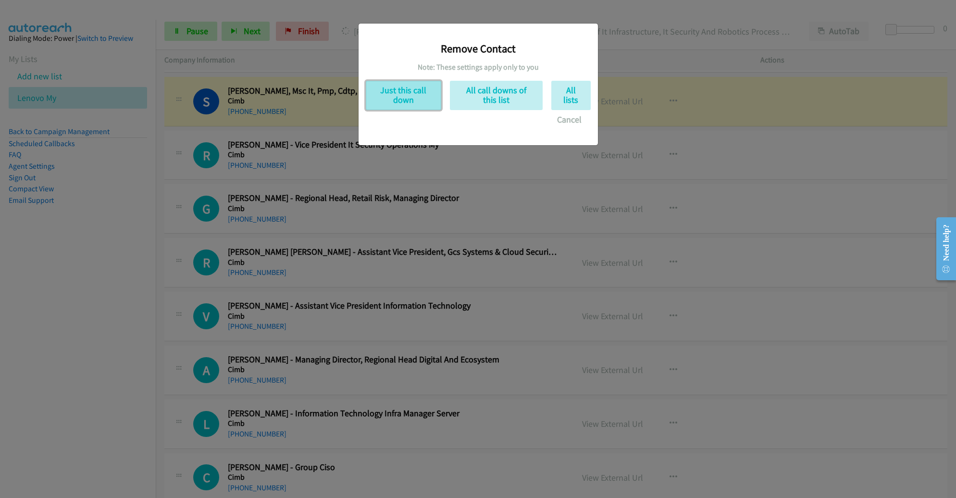
click at [405, 105] on button "Just this call down" at bounding box center [403, 95] width 75 height 29
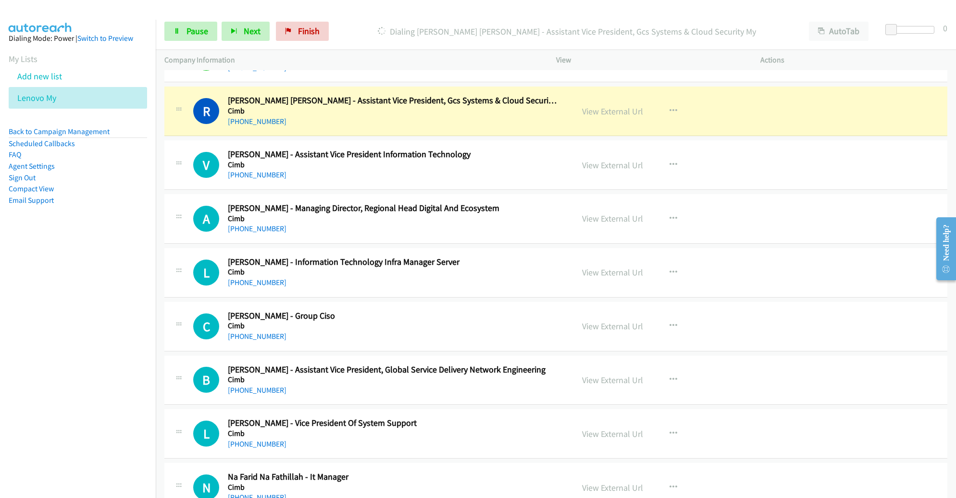
scroll to position [4049, 0]
click at [532, 301] on div "C Callback Scheduled [PERSON_NAME] - Group Ciso Cimb Asia/[GEOGRAPHIC_DATA] [PH…" at bounding box center [555, 326] width 783 height 50
click at [592, 105] on link "View External Url" at bounding box center [612, 110] width 61 height 11
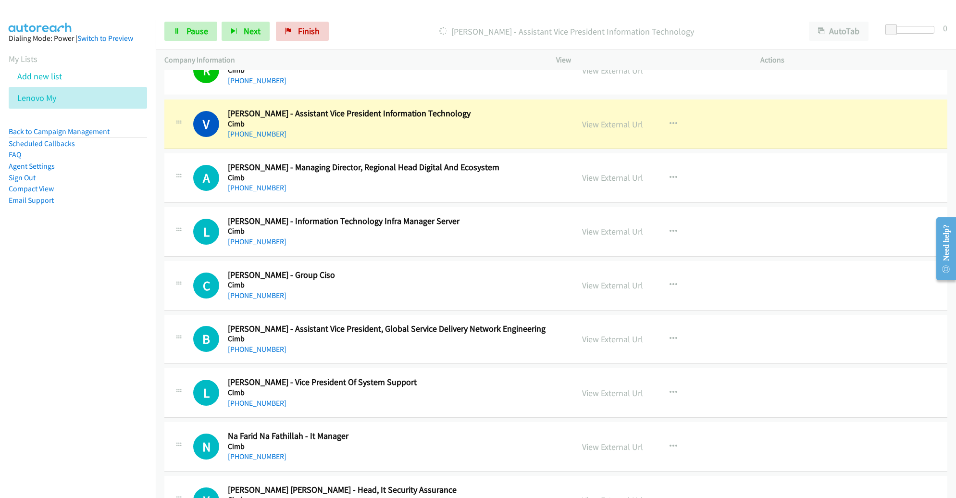
scroll to position [4110, 0]
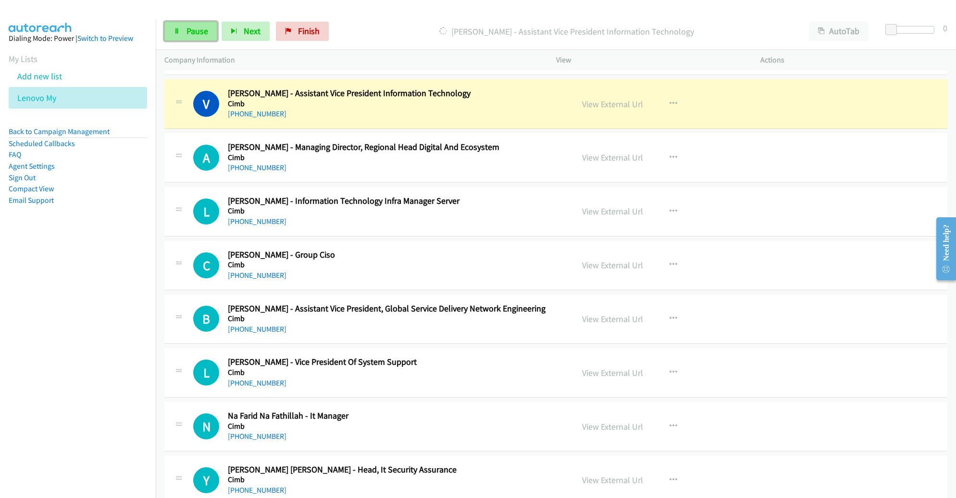
click at [191, 31] on span "Pause" at bounding box center [198, 30] width 22 height 11
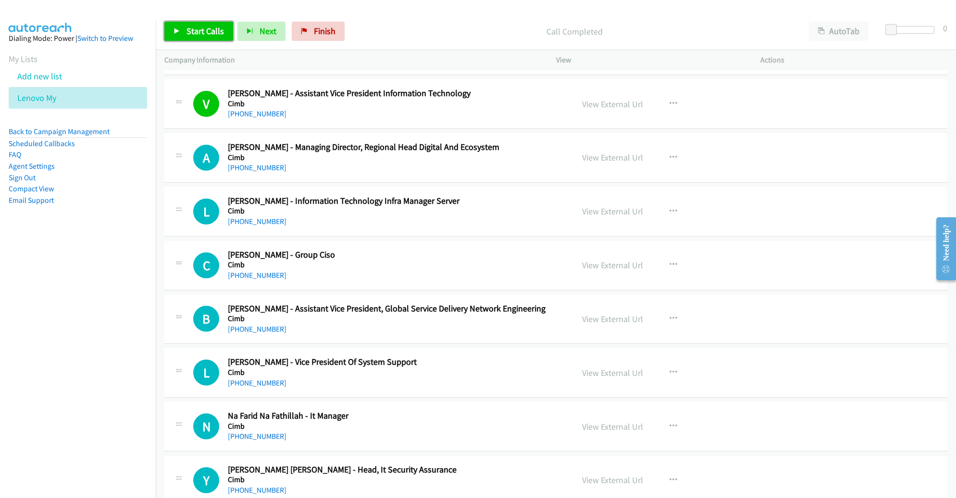
click at [212, 33] on span "Start Calls" at bounding box center [206, 30] width 38 height 11
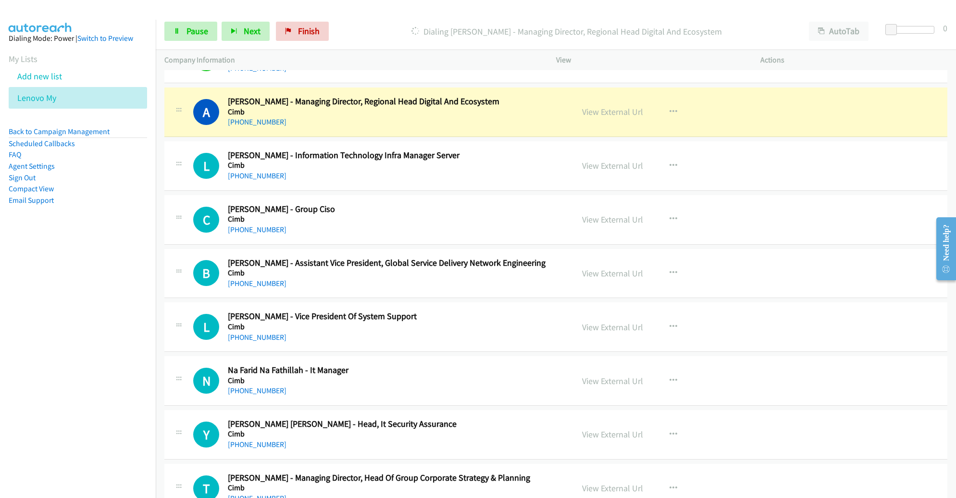
scroll to position [4152, 0]
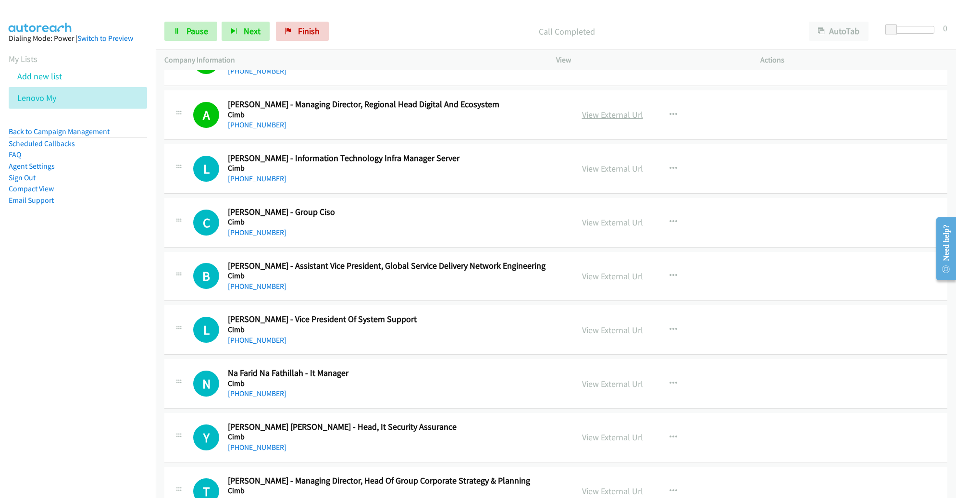
click at [604, 109] on link "View External Url" at bounding box center [612, 114] width 61 height 11
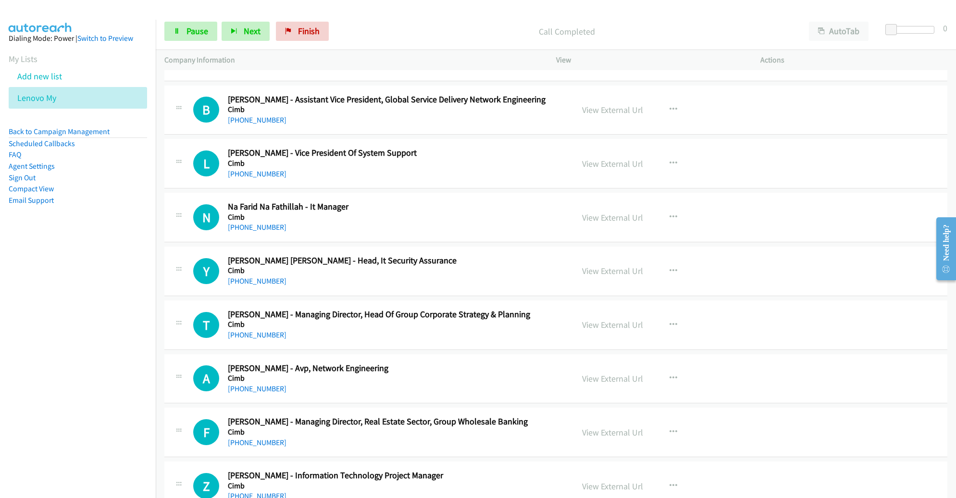
scroll to position [4322, 0]
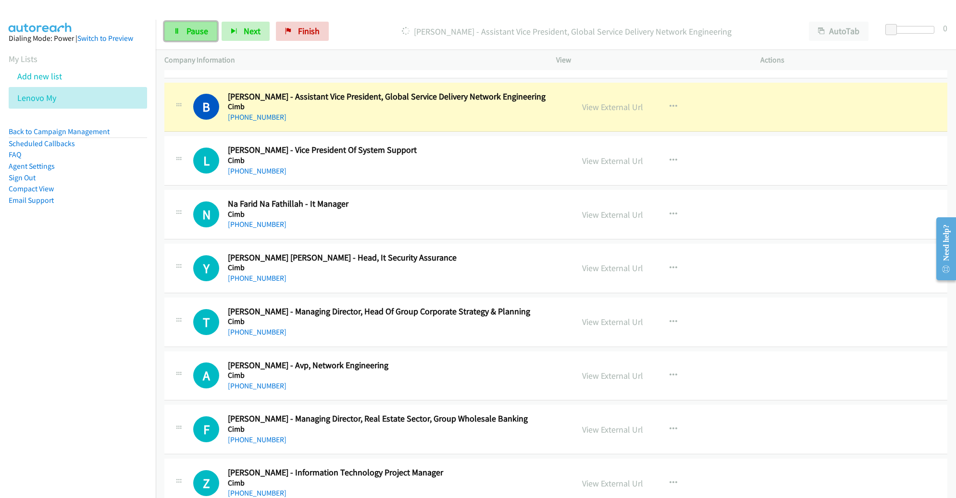
click at [187, 28] on span "Pause" at bounding box center [198, 30] width 22 height 11
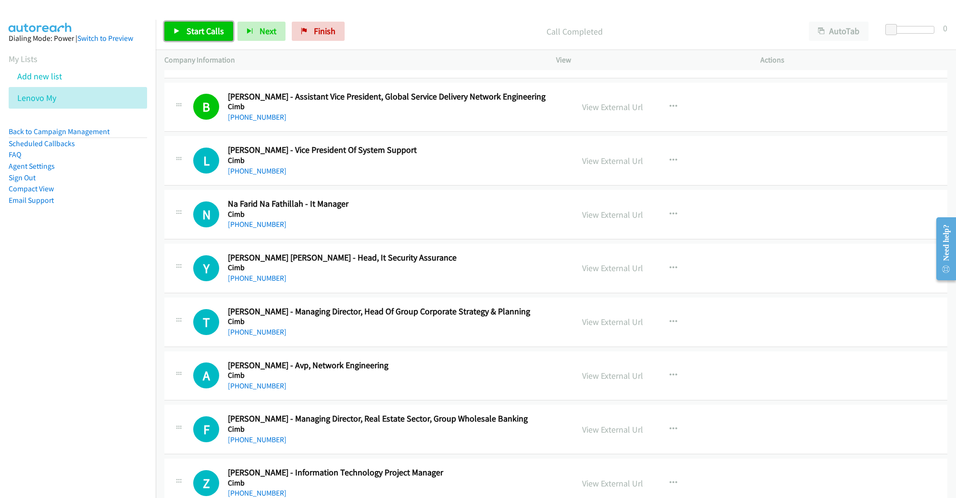
click at [176, 30] on icon at bounding box center [177, 31] width 7 height 7
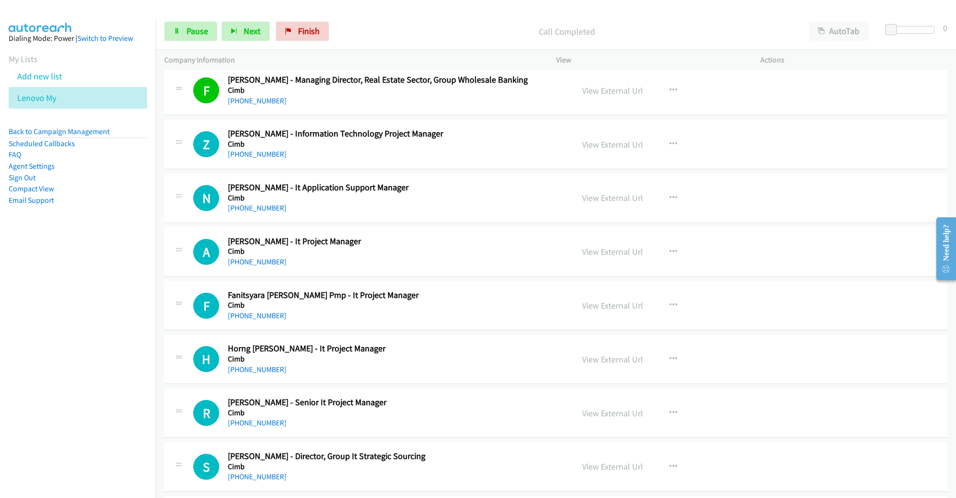
scroll to position [4689, 0]
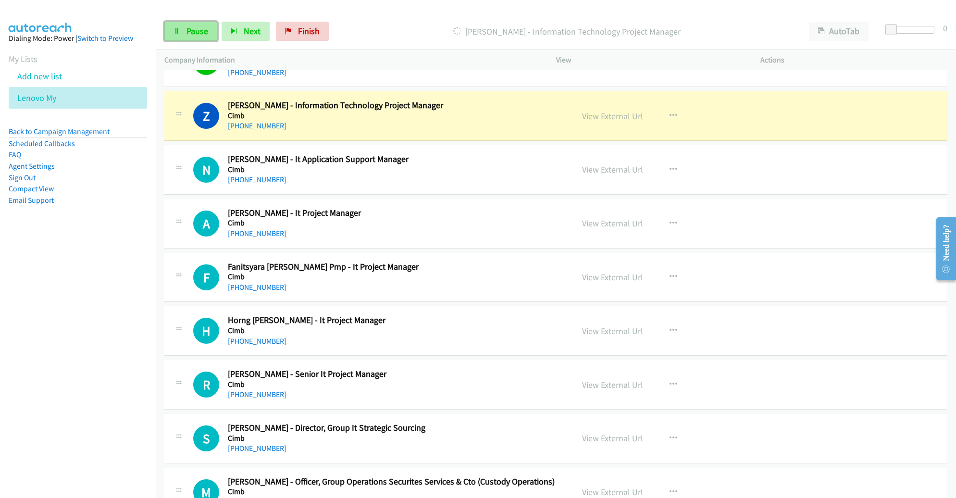
click at [203, 26] on span "Pause" at bounding box center [198, 30] width 22 height 11
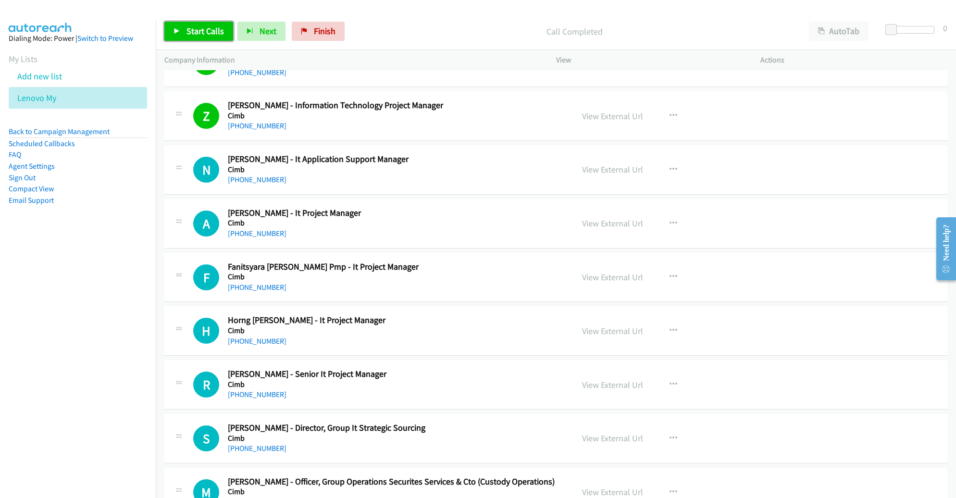
click at [212, 32] on span "Start Calls" at bounding box center [206, 30] width 38 height 11
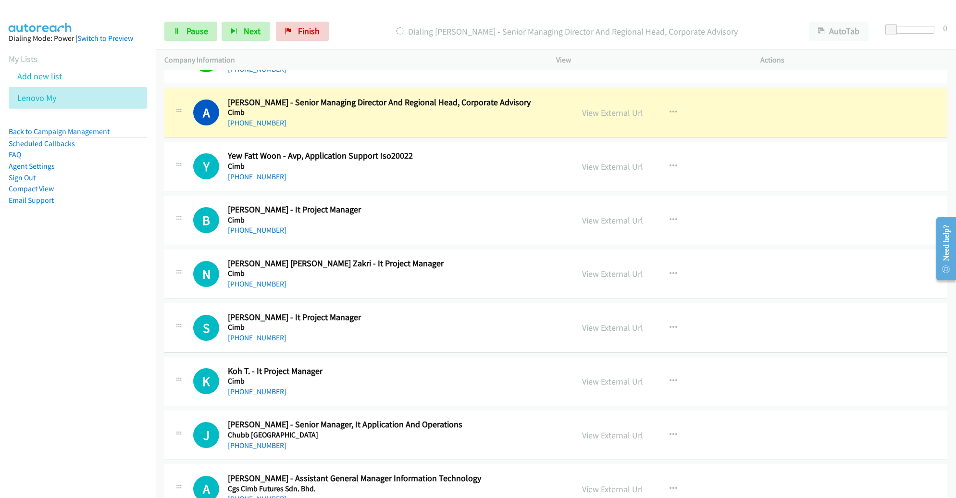
scroll to position [5177, 0]
click at [600, 107] on link "View External Url" at bounding box center [612, 112] width 61 height 11
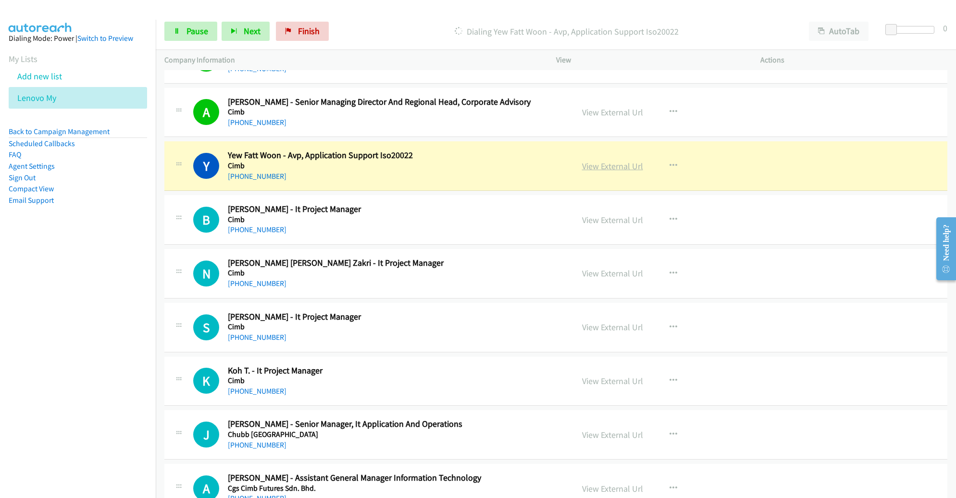
click at [614, 161] on link "View External Url" at bounding box center [612, 166] width 61 height 11
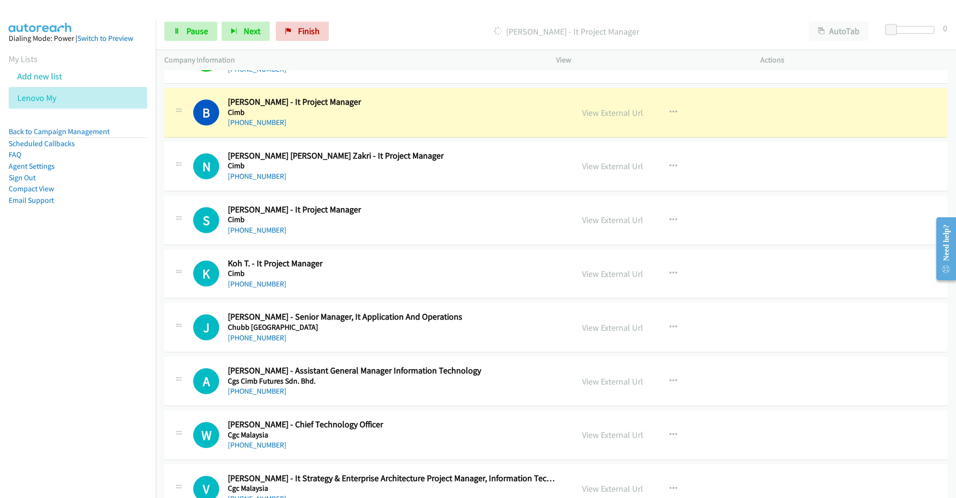
scroll to position [5284, 0]
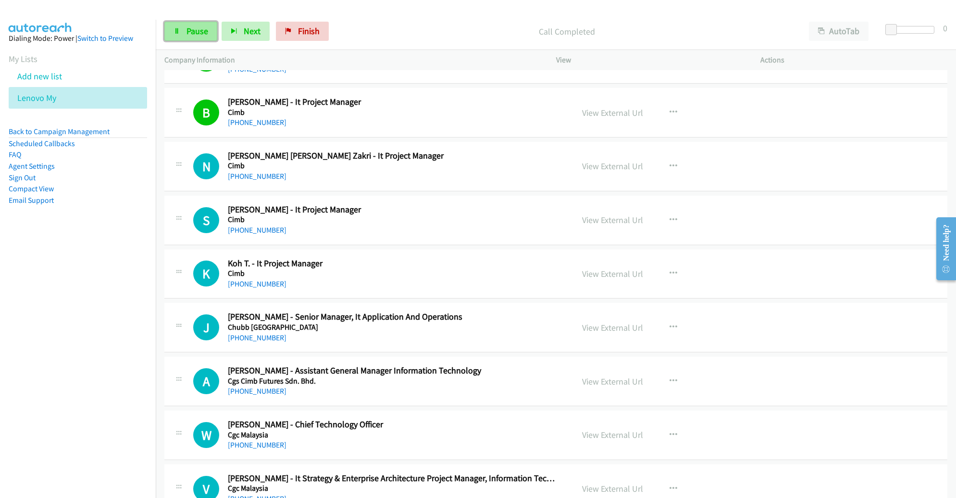
click at [199, 29] on span "Pause" at bounding box center [198, 30] width 22 height 11
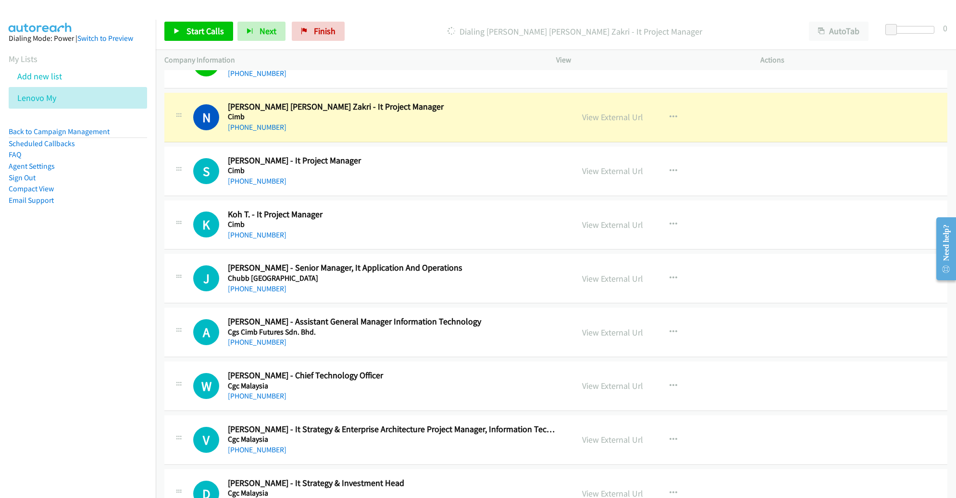
scroll to position [5334, 0]
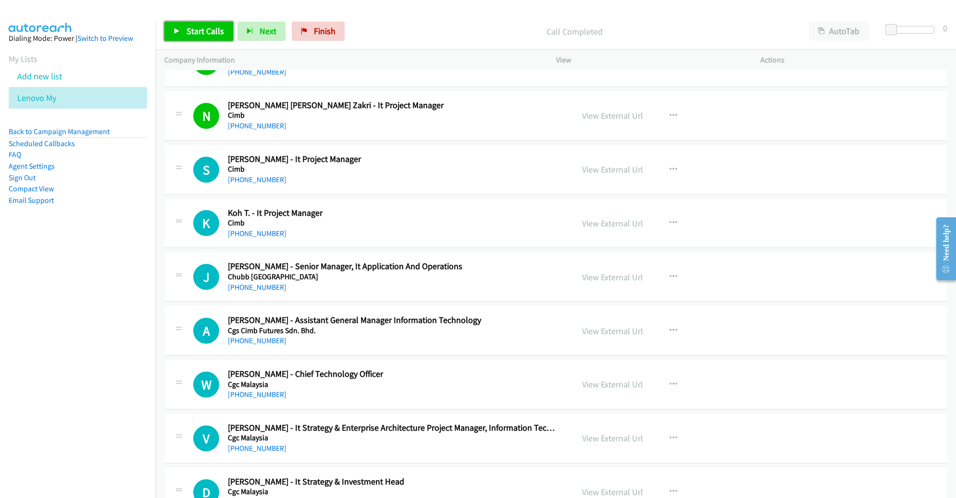
click at [179, 29] on icon at bounding box center [177, 31] width 7 height 7
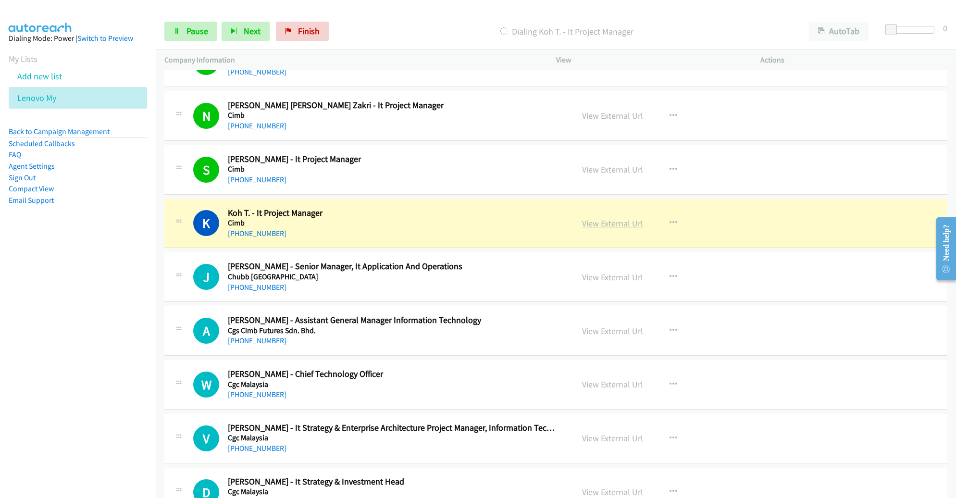
click at [606, 218] on link "View External Url" at bounding box center [612, 223] width 61 height 11
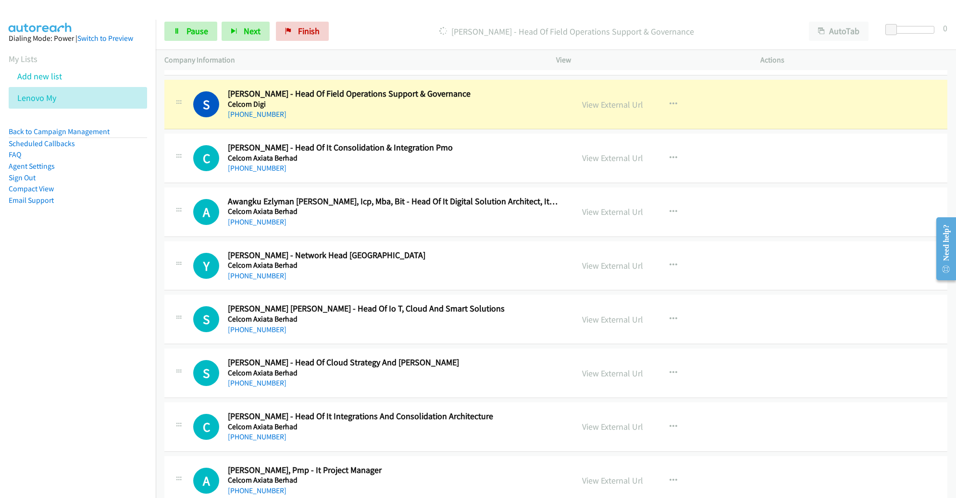
scroll to position [6420, 0]
click at [201, 33] on span "Pause" at bounding box center [198, 30] width 22 height 11
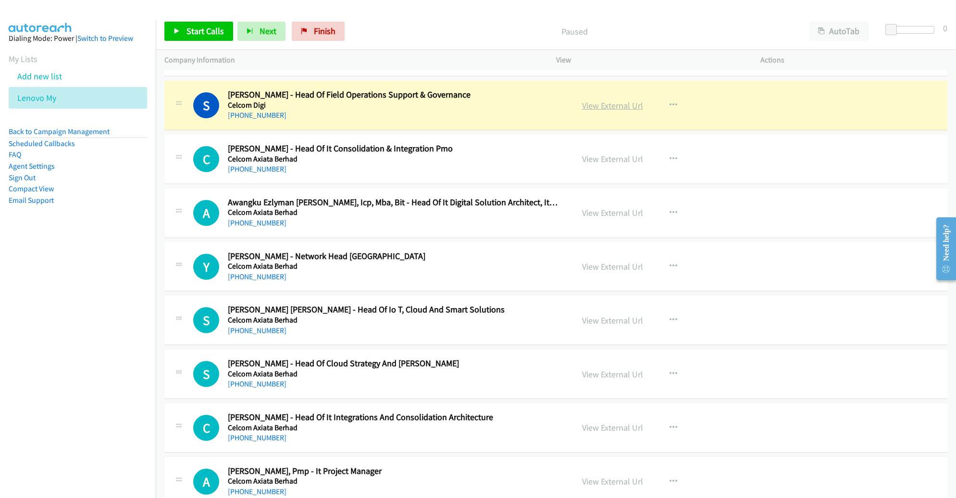
click at [604, 100] on link "View External Url" at bounding box center [612, 105] width 61 height 11
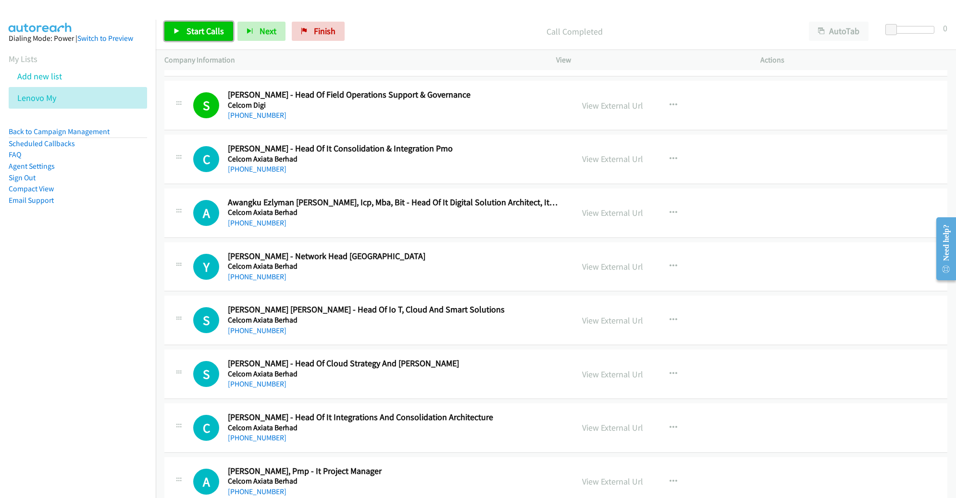
click at [188, 26] on span "Start Calls" at bounding box center [206, 30] width 38 height 11
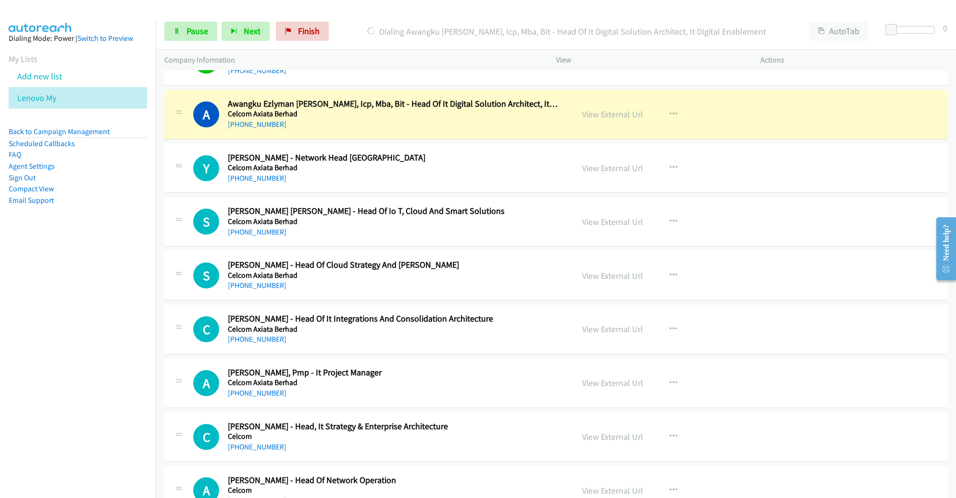
scroll to position [6522, 0]
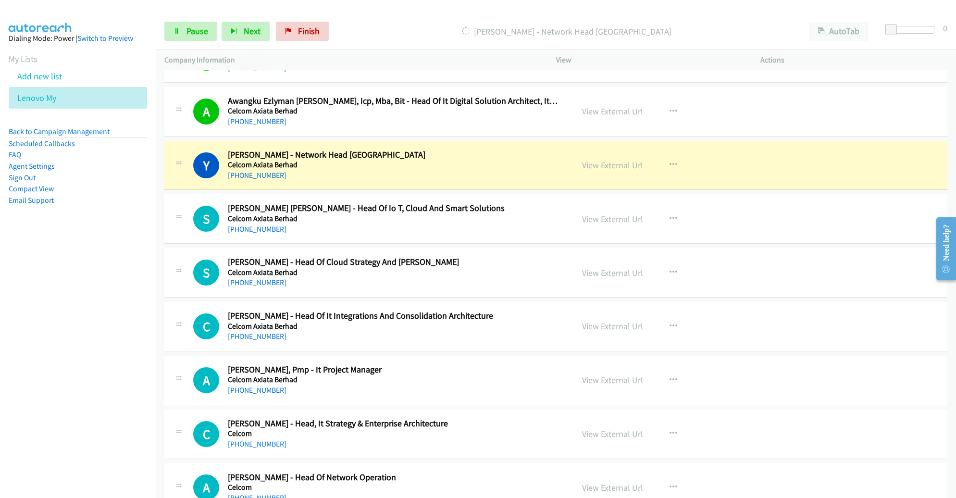
click at [521, 169] on div "Y Callback Scheduled [PERSON_NAME] - Network Head [GEOGRAPHIC_DATA] Celcom Axia…" at bounding box center [555, 166] width 783 height 50
click at [602, 160] on link "View External Url" at bounding box center [612, 165] width 61 height 11
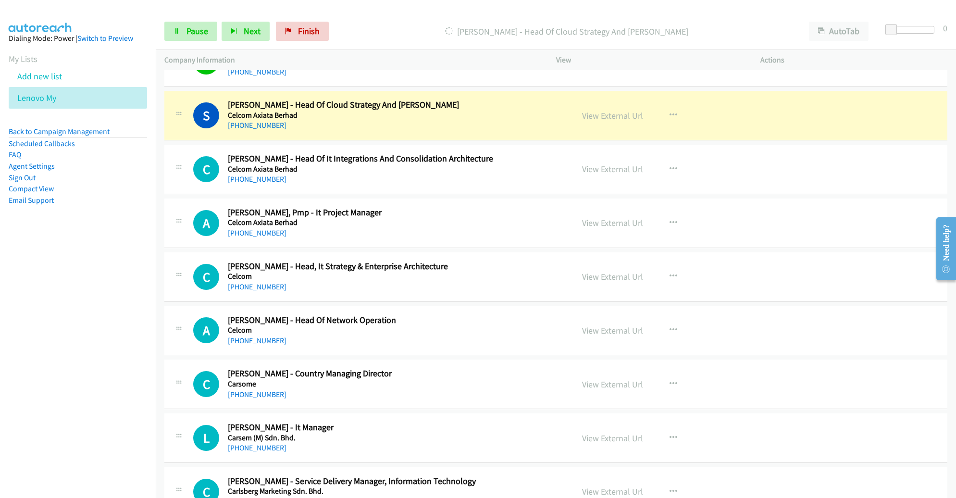
scroll to position [6679, 0]
click at [199, 34] on span "Pause" at bounding box center [198, 30] width 22 height 11
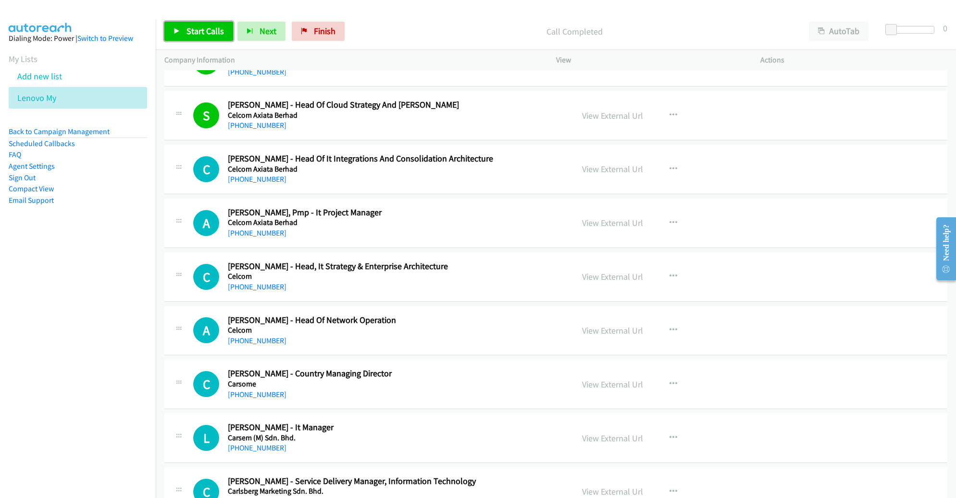
click at [206, 32] on span "Start Calls" at bounding box center [206, 30] width 38 height 11
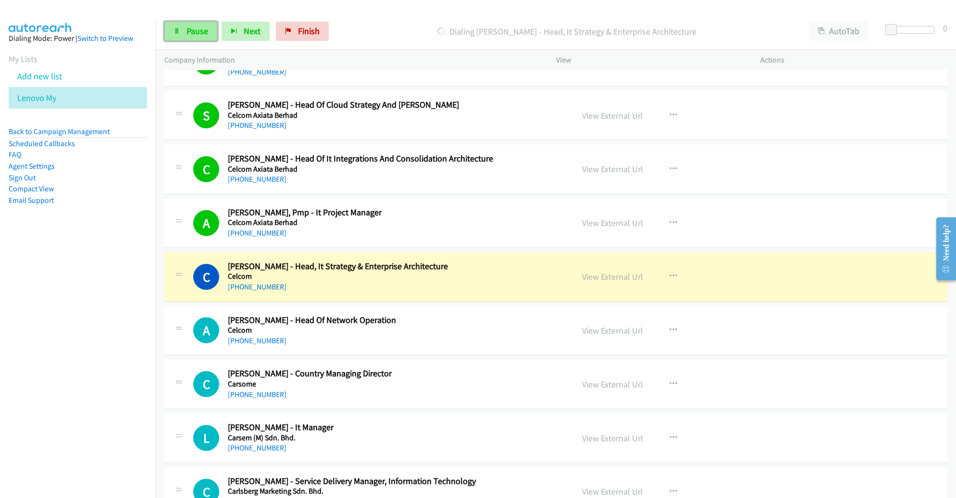
click at [173, 27] on link "Pause" at bounding box center [190, 31] width 53 height 19
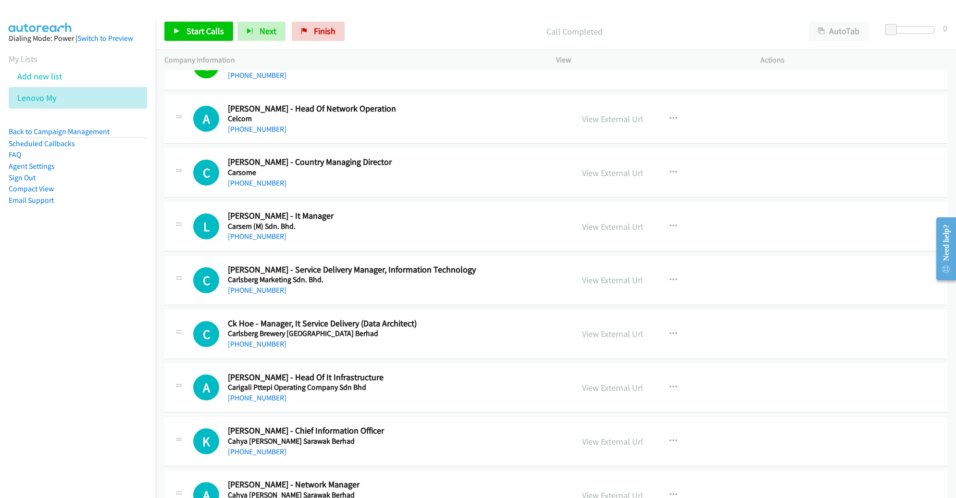
scroll to position [6899, 0]
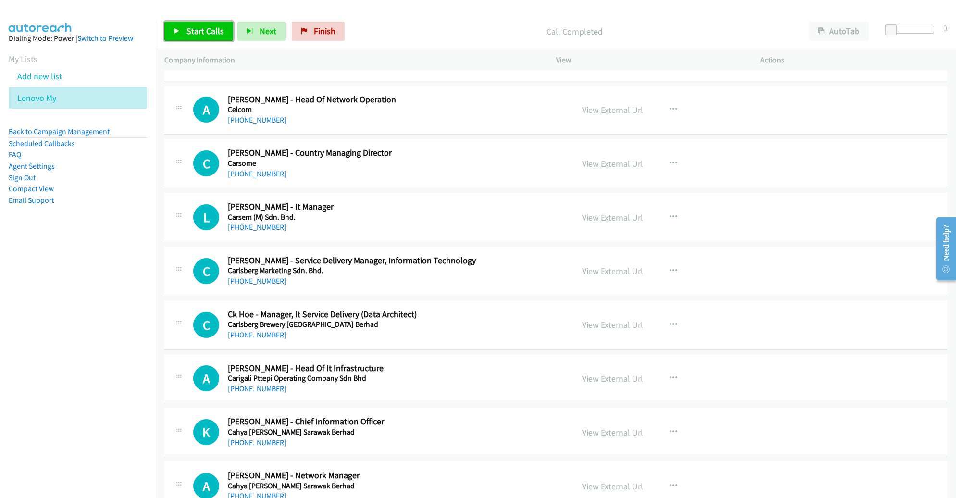
click at [197, 33] on span "Start Calls" at bounding box center [206, 30] width 38 height 11
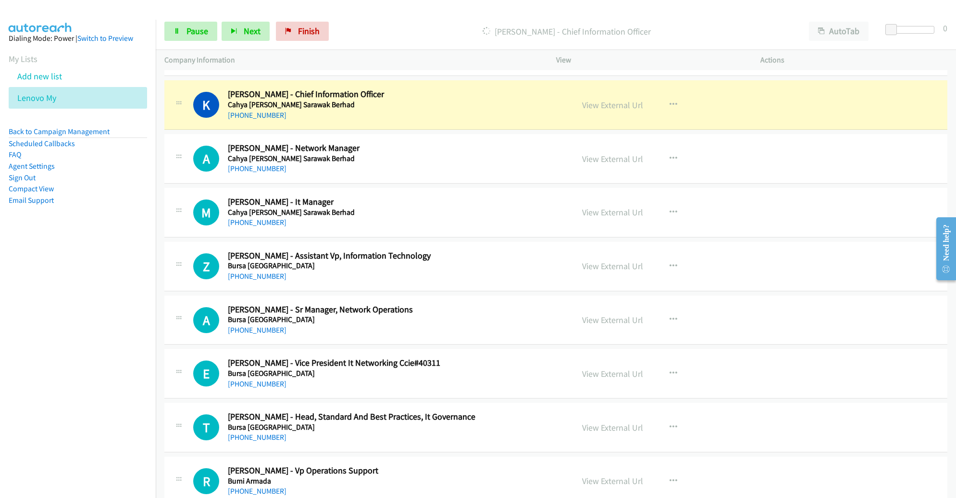
scroll to position [7224, 0]
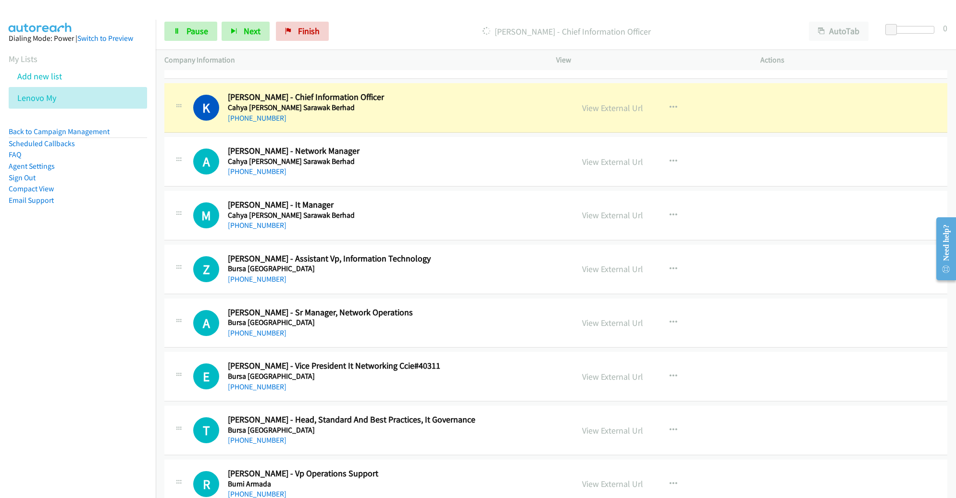
click at [487, 220] on div "[PHONE_NUMBER]" at bounding box center [394, 226] width 332 height 12
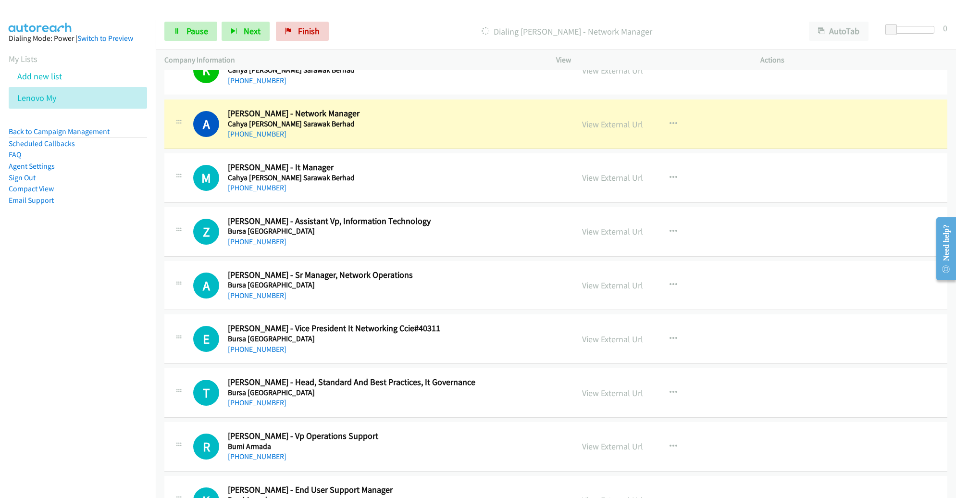
scroll to position [7274, 0]
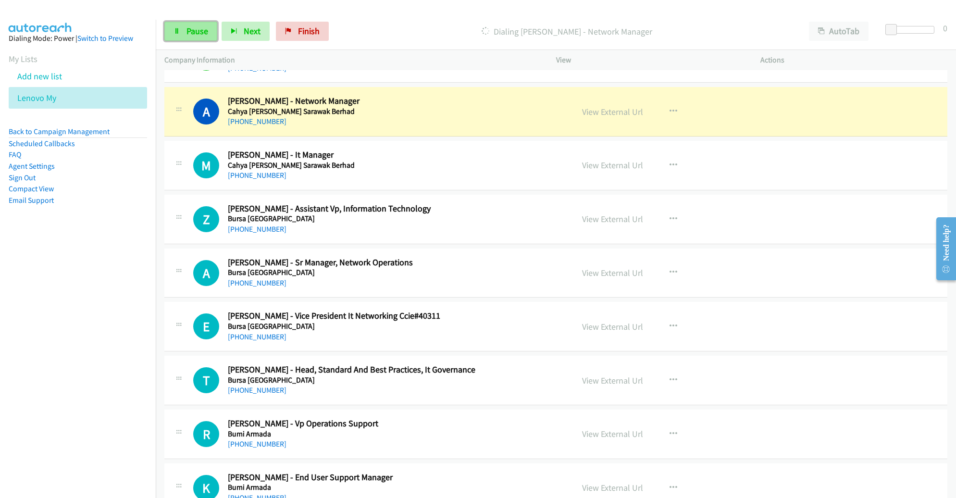
click at [206, 36] on span "Pause" at bounding box center [198, 30] width 22 height 11
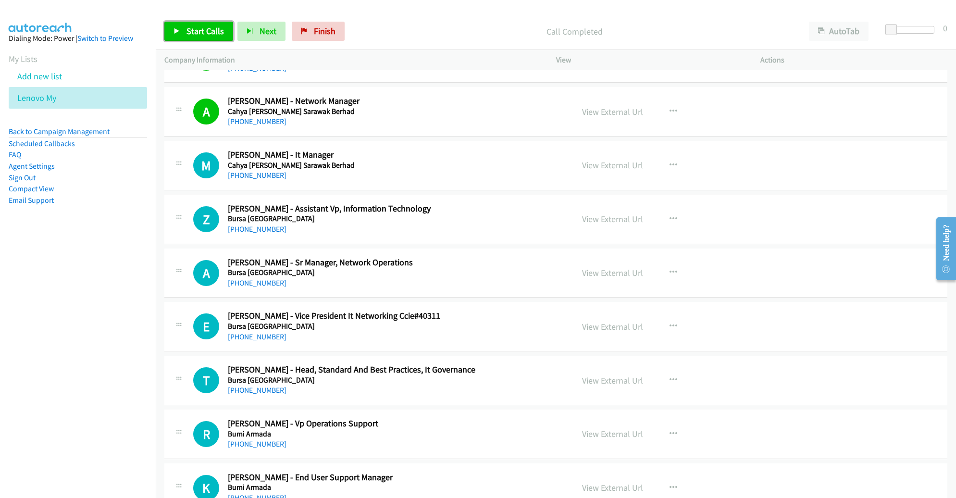
click at [199, 26] on span "Start Calls" at bounding box center [206, 30] width 38 height 11
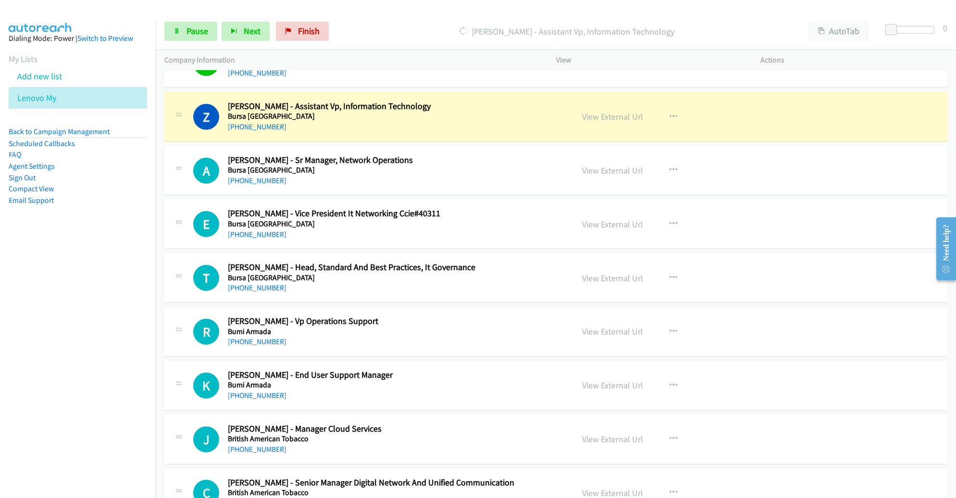
scroll to position [7379, 0]
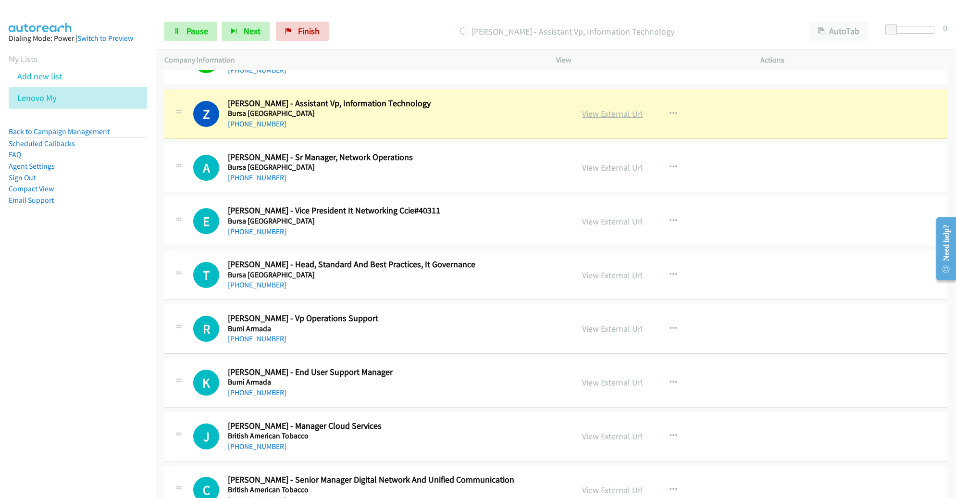
click at [621, 108] on link "View External Url" at bounding box center [612, 113] width 61 height 11
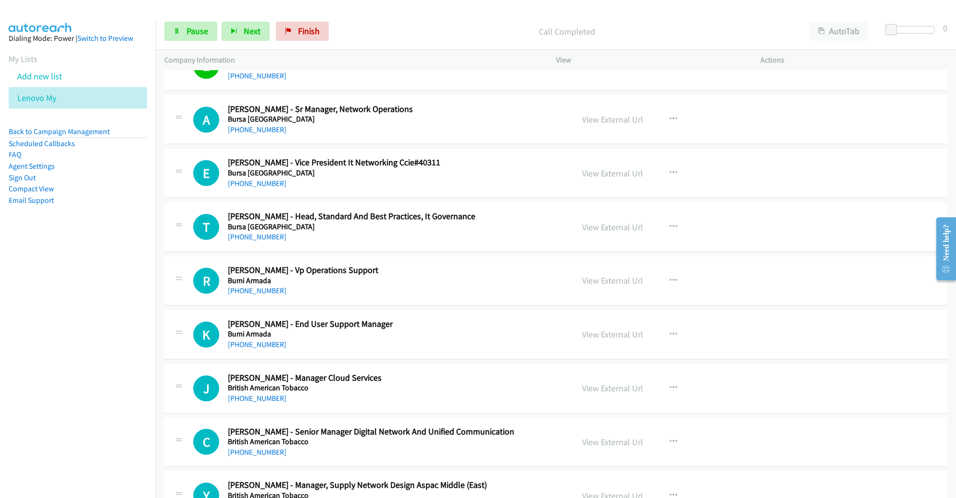
scroll to position [7430, 0]
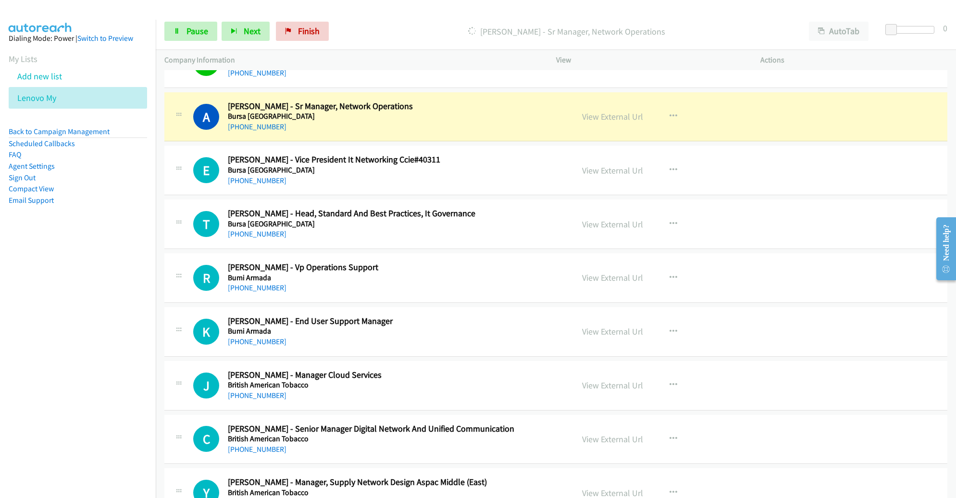
click at [489, 146] on div "E Callback Scheduled [PERSON_NAME] - Vice President It Networking Ccie#40311 Bu…" at bounding box center [555, 171] width 783 height 50
click at [506, 154] on h2 "[PERSON_NAME] - Vice President It Networking Ccie#40311" at bounding box center [394, 159] width 332 height 11
click at [506, 121] on div "[PHONE_NUMBER]" at bounding box center [394, 127] width 332 height 12
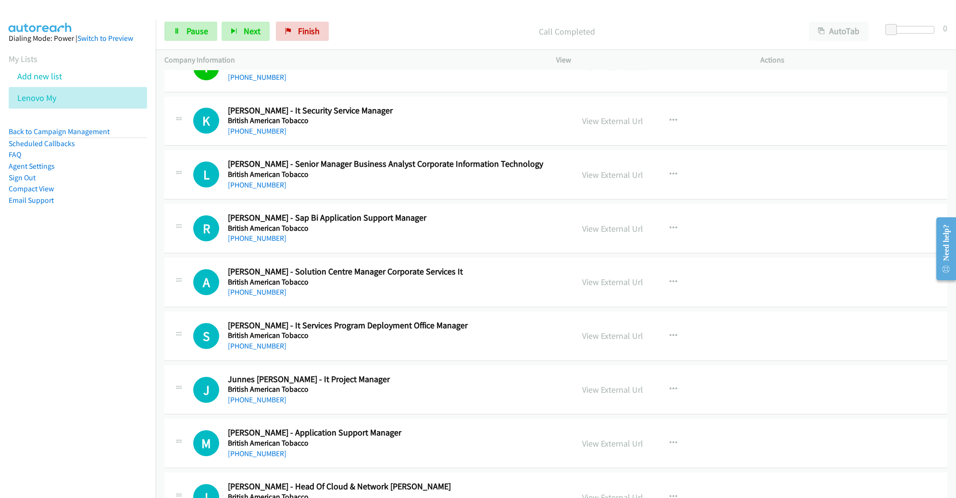
scroll to position [8020, 0]
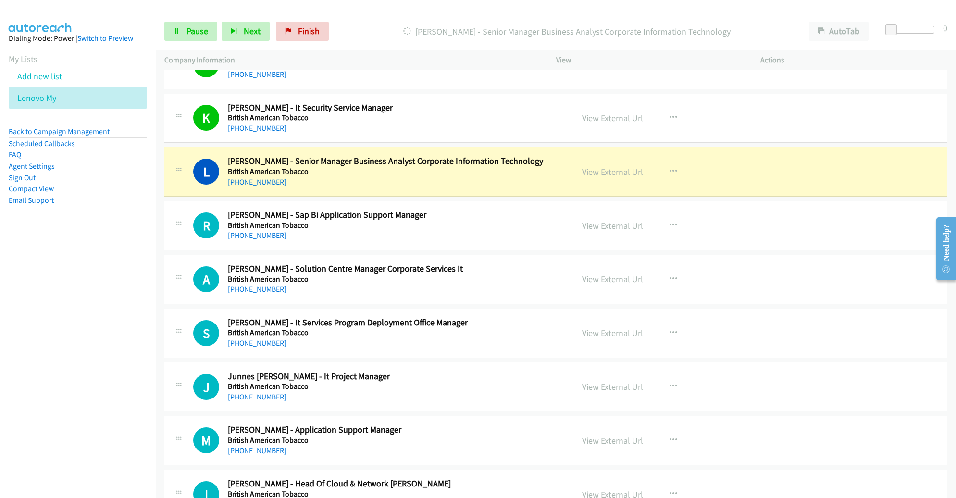
click at [529, 174] on div "L Callback Scheduled [PERSON_NAME] - Senior Manager Business Analyst Corporate …" at bounding box center [555, 172] width 783 height 50
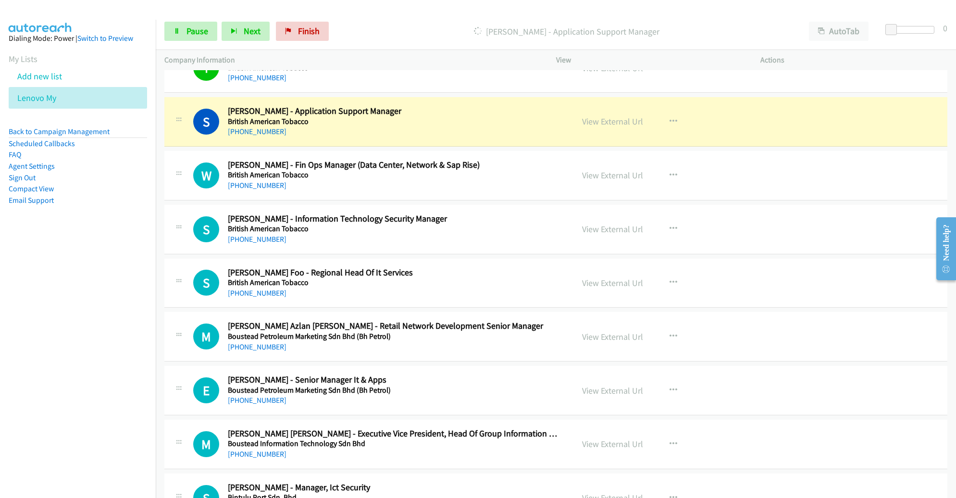
scroll to position [8450, 0]
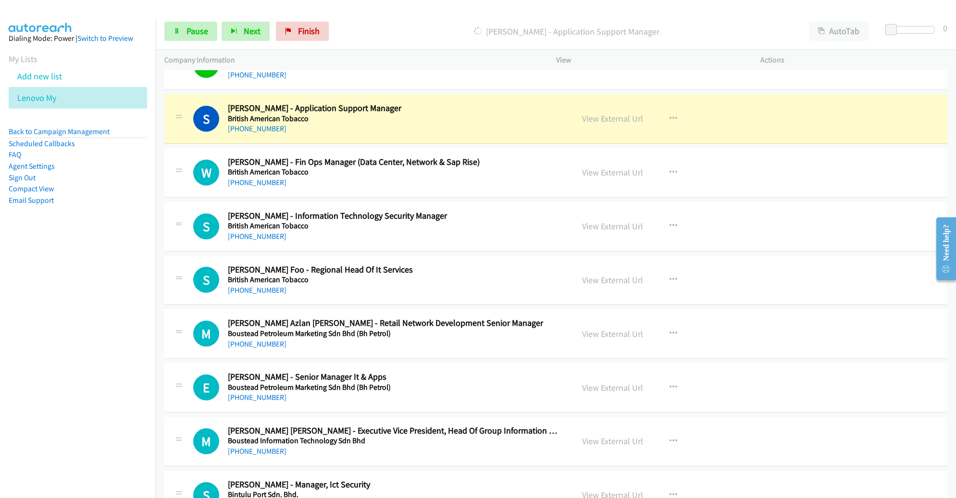
click at [528, 167] on h5 "British American Tobacco" at bounding box center [394, 172] width 332 height 10
click at [621, 113] on link "View External Url" at bounding box center [612, 118] width 61 height 11
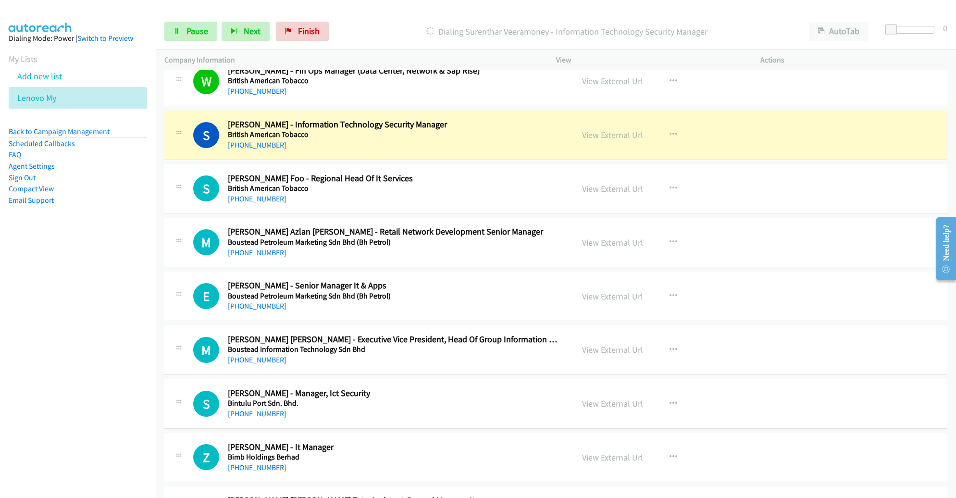
scroll to position [8554, 0]
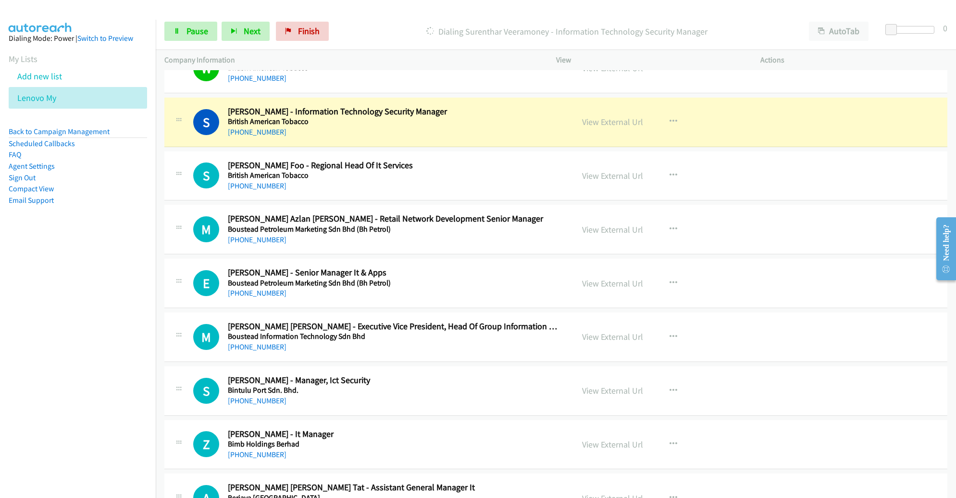
click at [521, 160] on h2 "[PERSON_NAME] Foo - Regional Head Of It Services" at bounding box center [394, 165] width 332 height 11
click at [603, 116] on link "View External Url" at bounding box center [612, 121] width 61 height 11
click at [526, 180] on div "[PHONE_NUMBER]" at bounding box center [394, 186] width 332 height 12
click at [539, 122] on div "S Callback Scheduled [PERSON_NAME] - Information Technology Security Manager Br…" at bounding box center [555, 123] width 783 height 50
click at [533, 128] on td "S Callback Scheduled [PERSON_NAME] - Information Technology Security Manager Br…" at bounding box center [556, 122] width 801 height 54
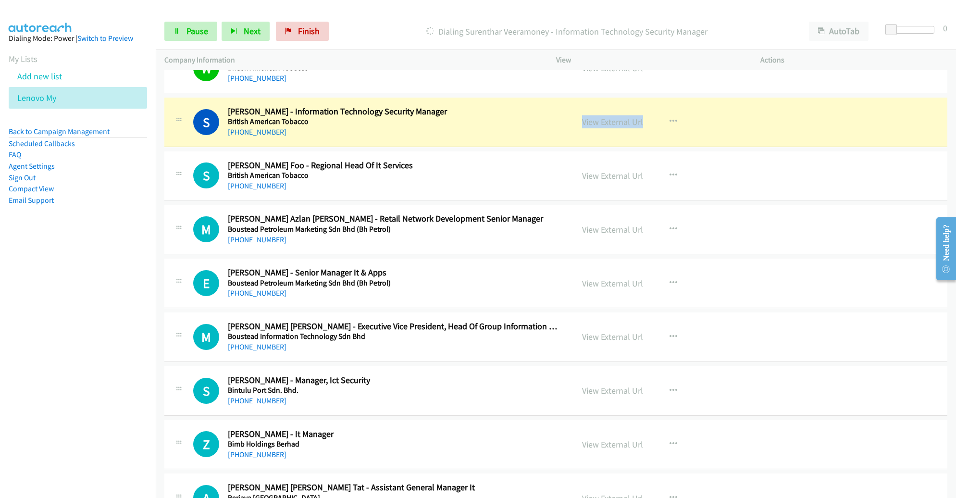
click at [536, 118] on div "S Callback Scheduled [PERSON_NAME] - Information Technology Security Manager Br…" at bounding box center [555, 123] width 783 height 50
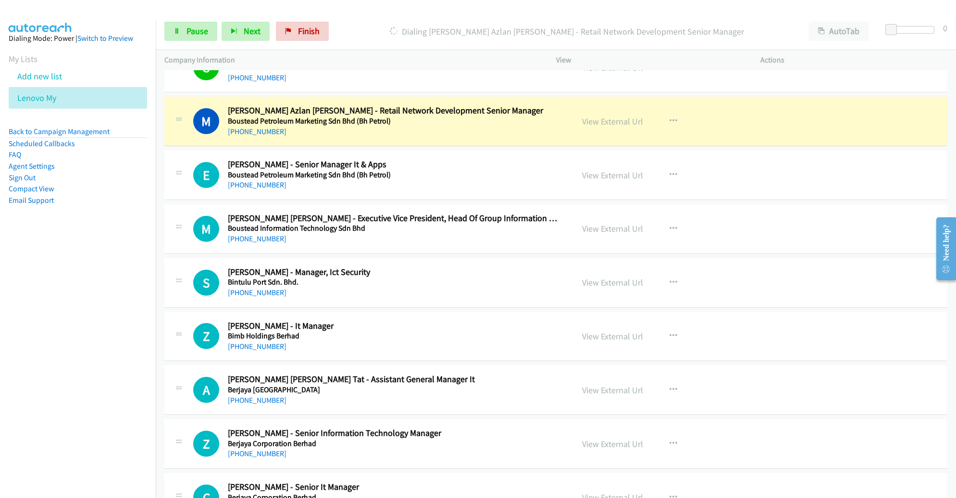
scroll to position [8662, 0]
click at [192, 37] on link "Pause" at bounding box center [190, 31] width 53 height 19
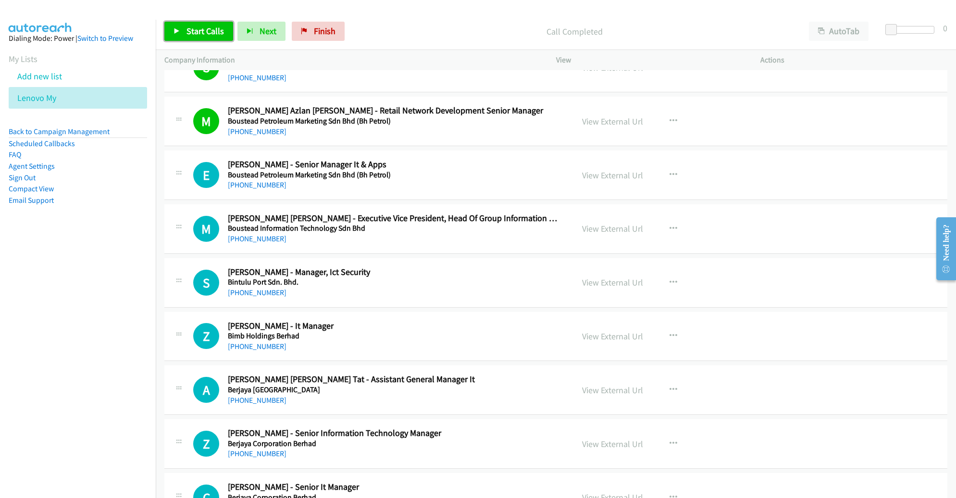
click at [195, 36] on span "Start Calls" at bounding box center [206, 30] width 38 height 11
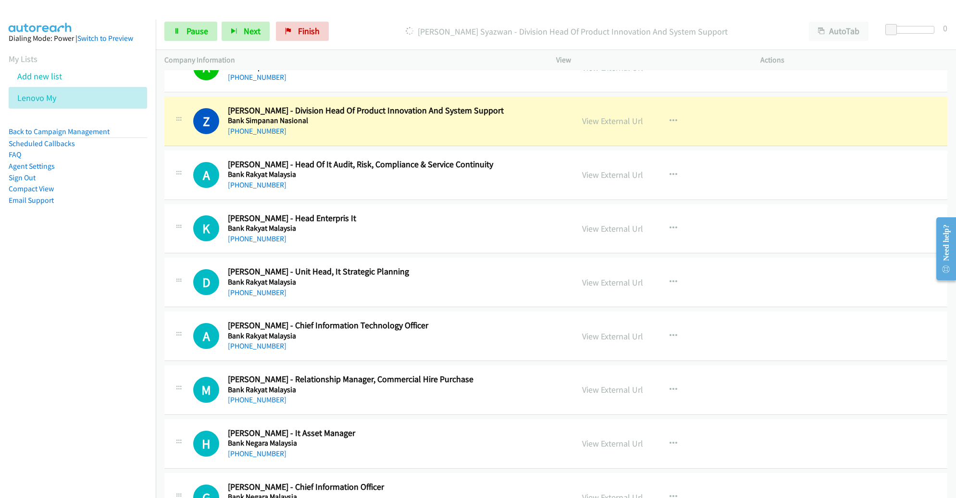
scroll to position [9629, 0]
click at [611, 116] on link "View External Url" at bounding box center [612, 121] width 61 height 11
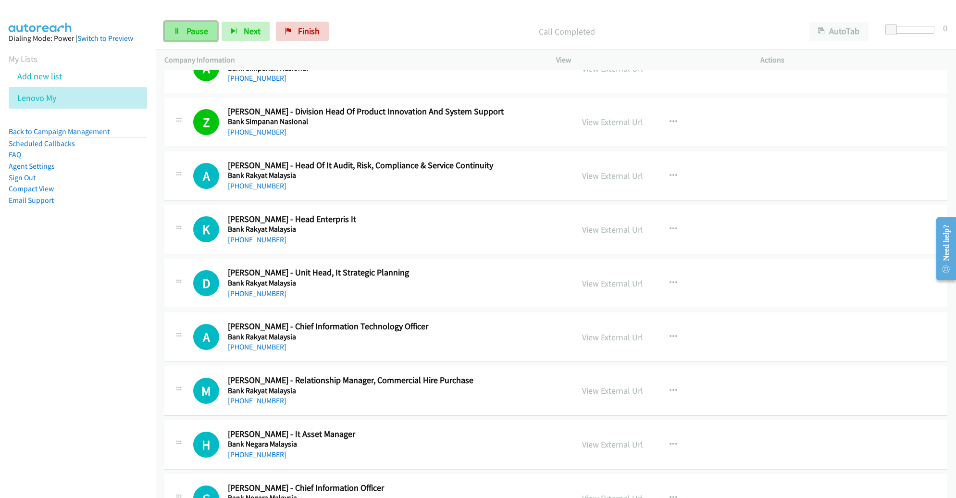
click at [183, 26] on link "Pause" at bounding box center [190, 31] width 53 height 19
click at [183, 26] on link "Start Calls" at bounding box center [198, 31] width 69 height 19
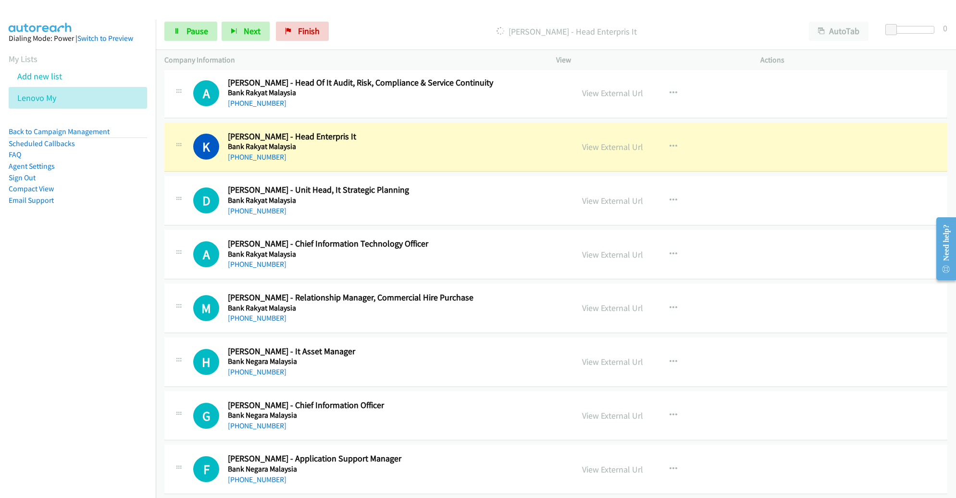
scroll to position [9735, 0]
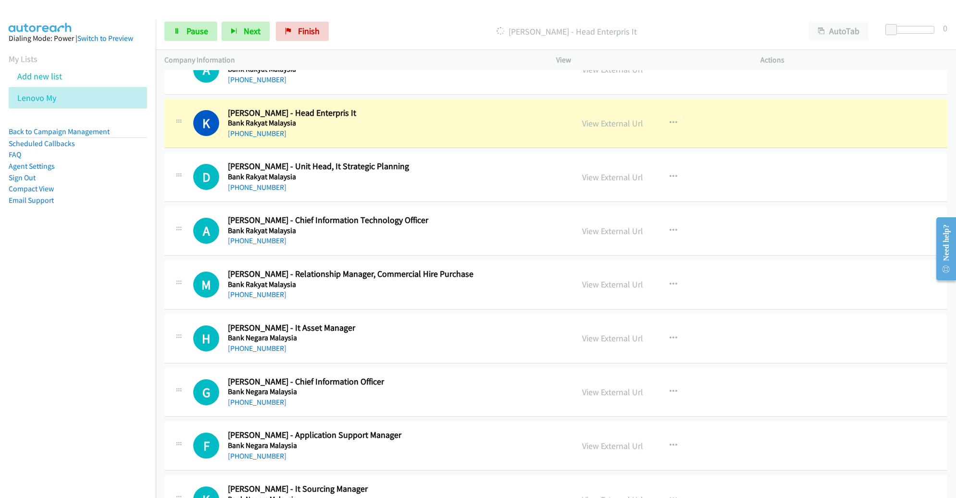
click at [732, 161] on div "View External Url View External Url Schedule/Manage Callback Start Calls Here R…" at bounding box center [680, 177] width 213 height 32
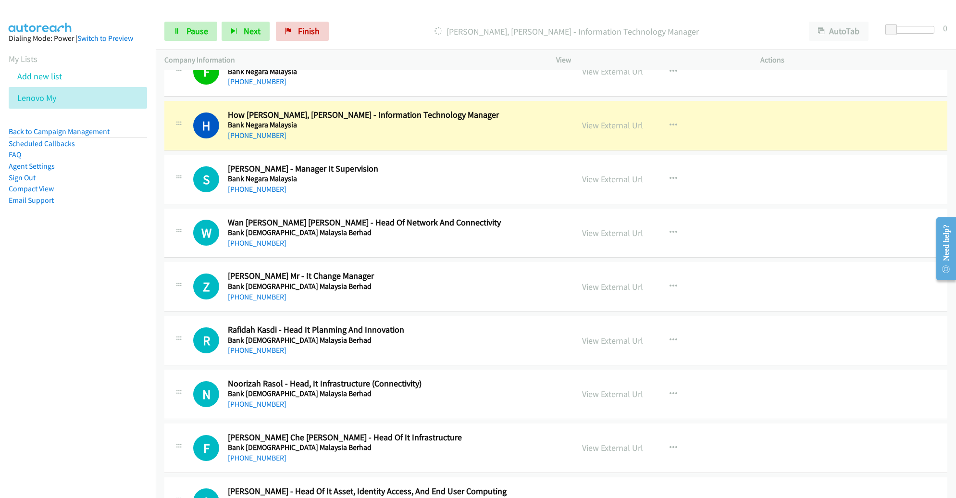
scroll to position [10217, 0]
click at [598, 120] on link "View External Url" at bounding box center [612, 125] width 61 height 11
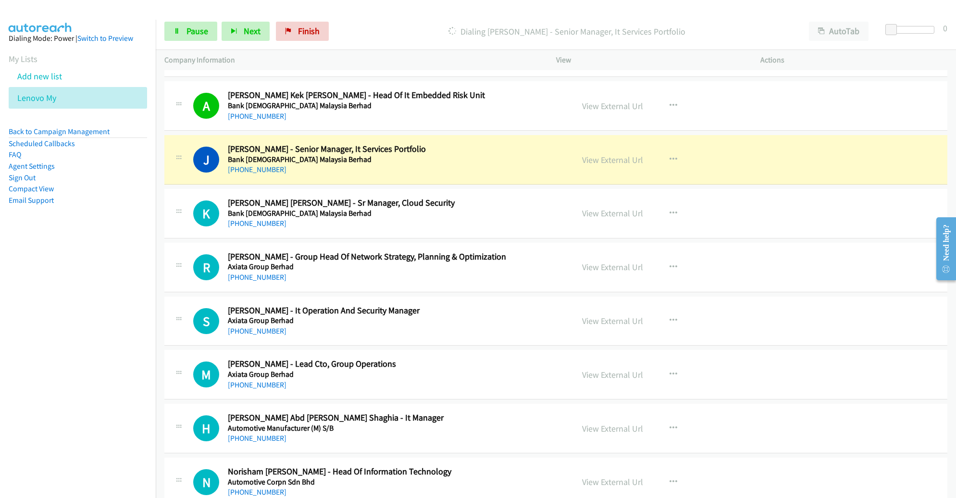
scroll to position [10698, 0]
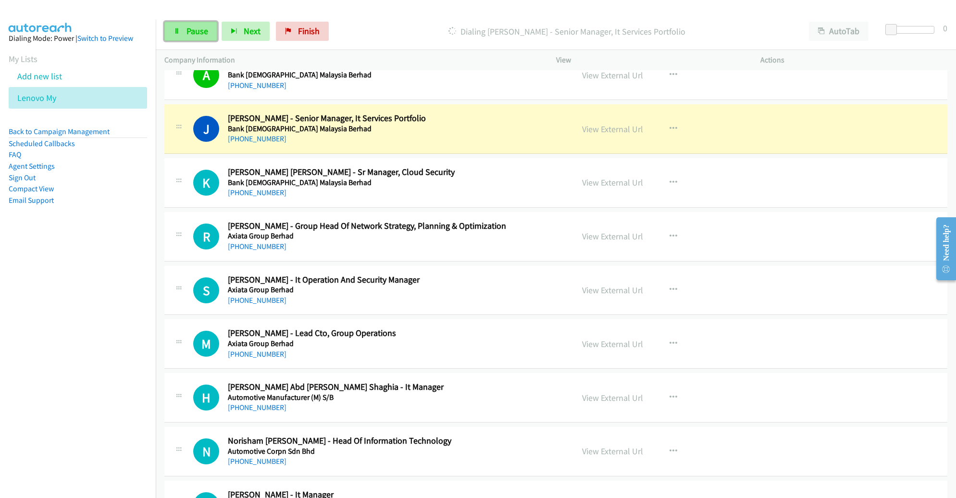
click at [198, 32] on span "Pause" at bounding box center [198, 30] width 22 height 11
